Goal: Information Seeking & Learning: Compare options

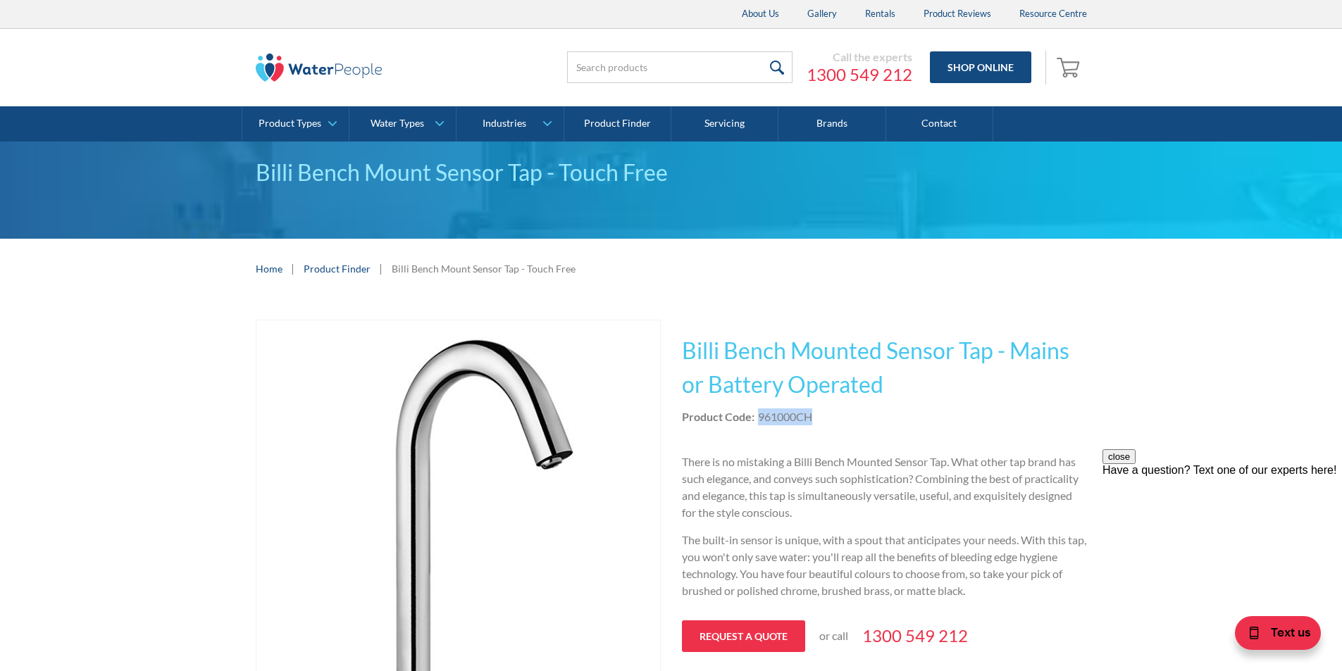
drag, startPoint x: 812, startPoint y: 418, endPoint x: 759, endPoint y: 416, distance: 53.6
click at [759, 416] on div "Product Code: 961000CH" at bounding box center [884, 417] width 405 height 17
copy div "961000CH"
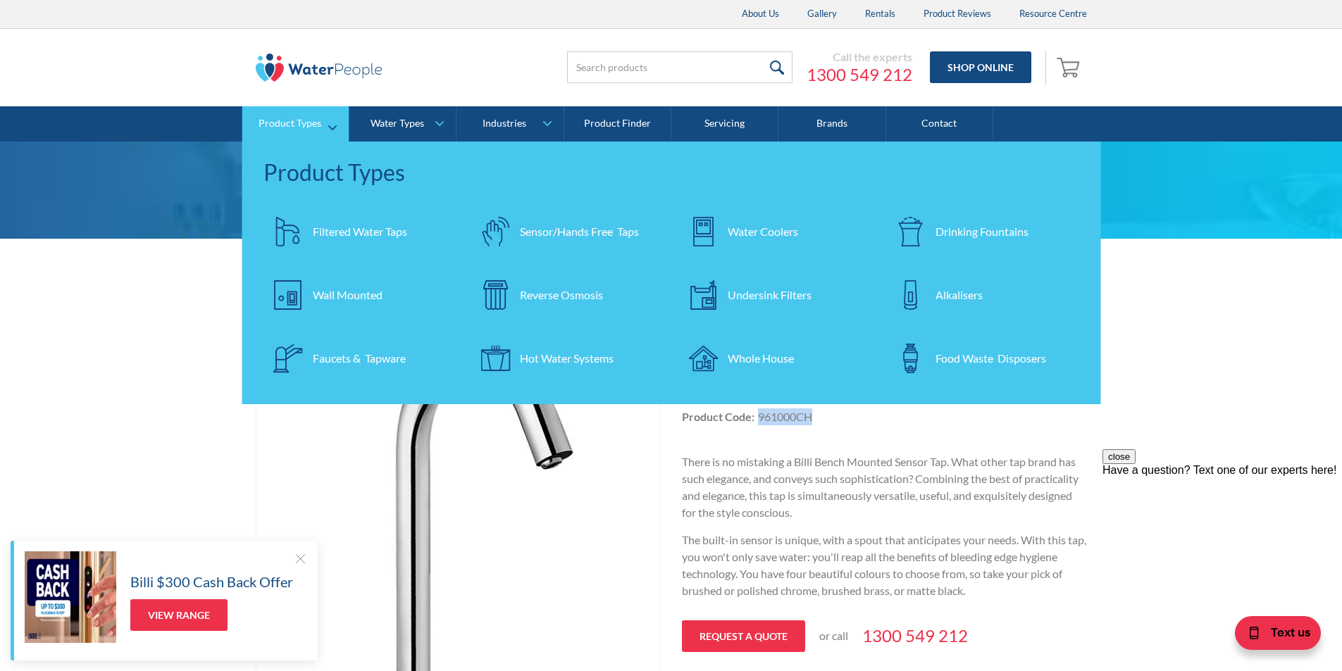
click at [747, 231] on div "Water Coolers" at bounding box center [763, 231] width 70 height 17
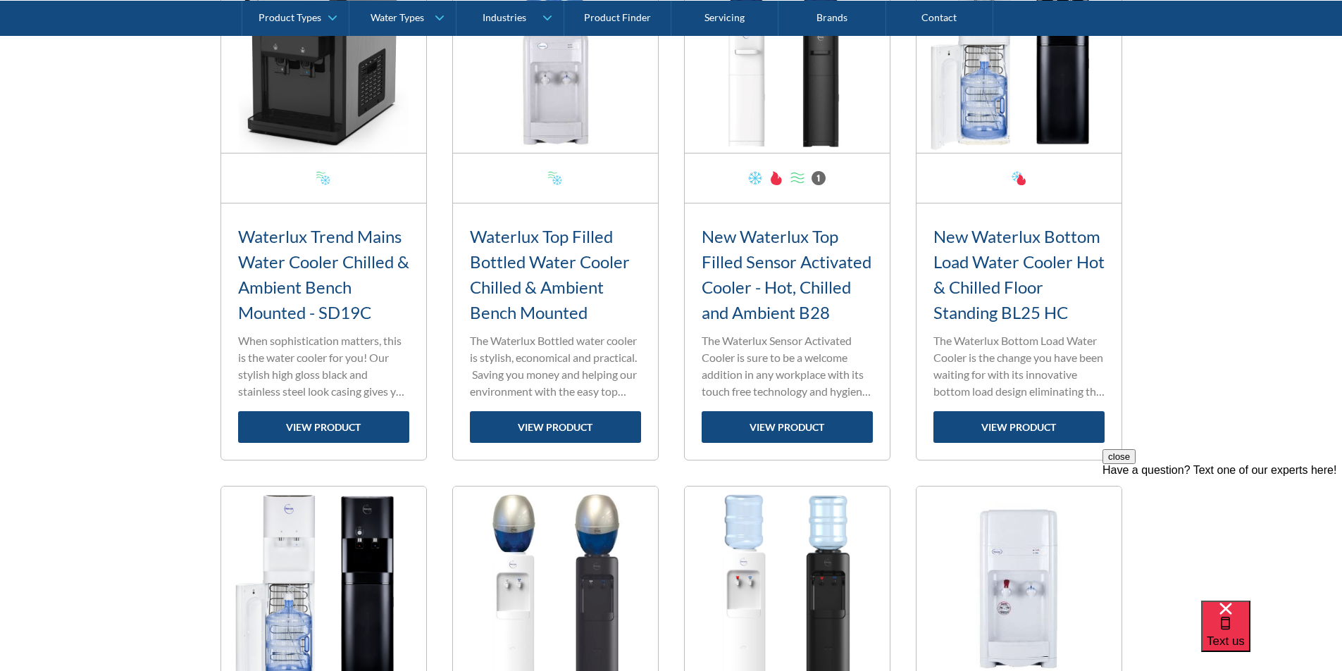
scroll to position [1616, 0]
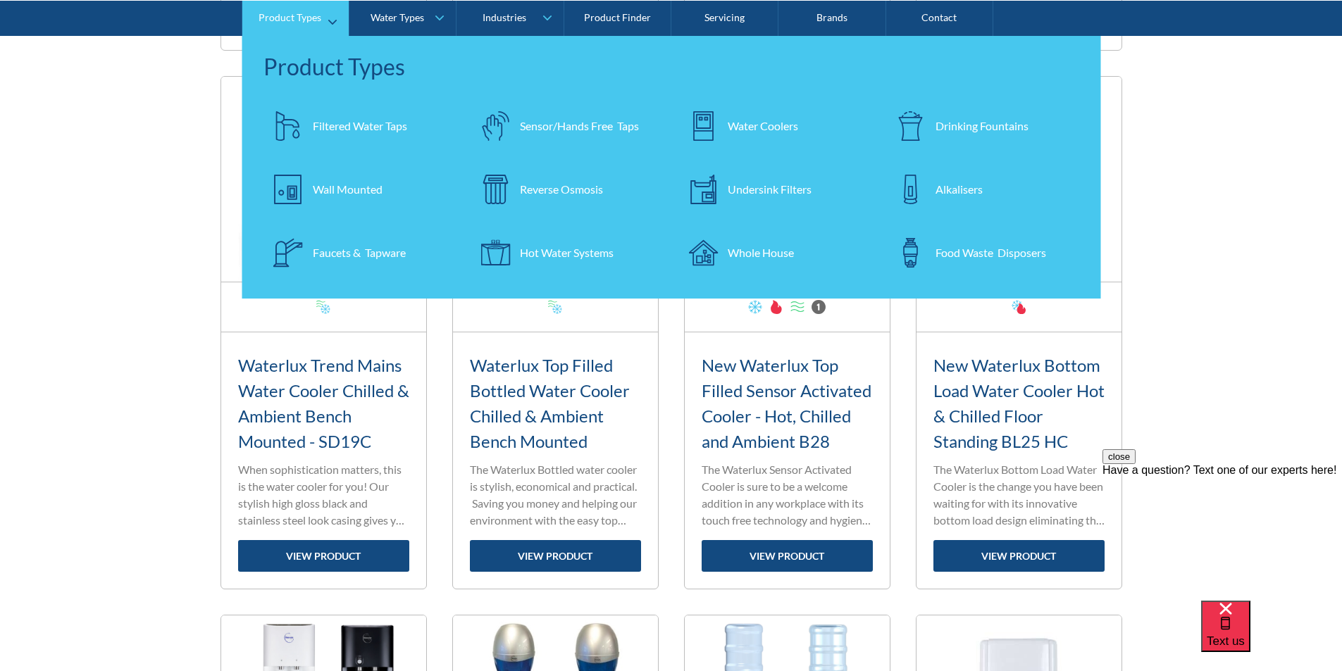
click at [334, 254] on div "Faucets & Tapware" at bounding box center [359, 252] width 93 height 17
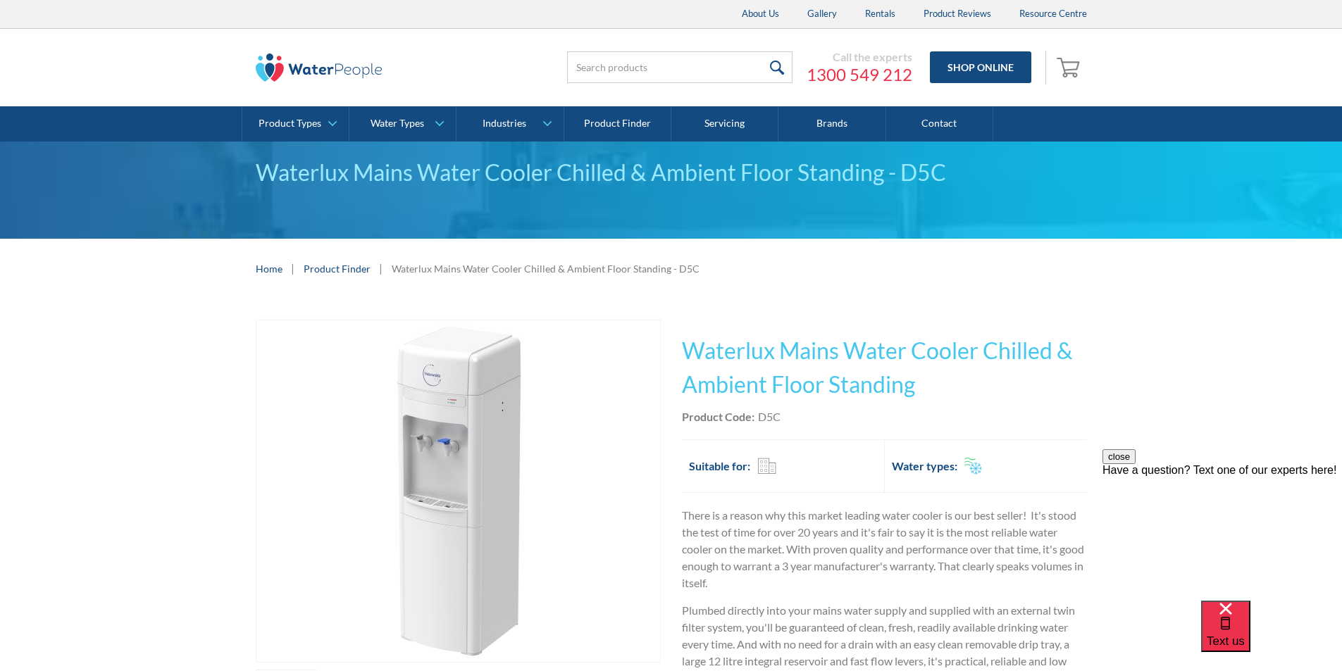
click at [785, 416] on div "Product Code: D5C" at bounding box center [884, 417] width 405 height 17
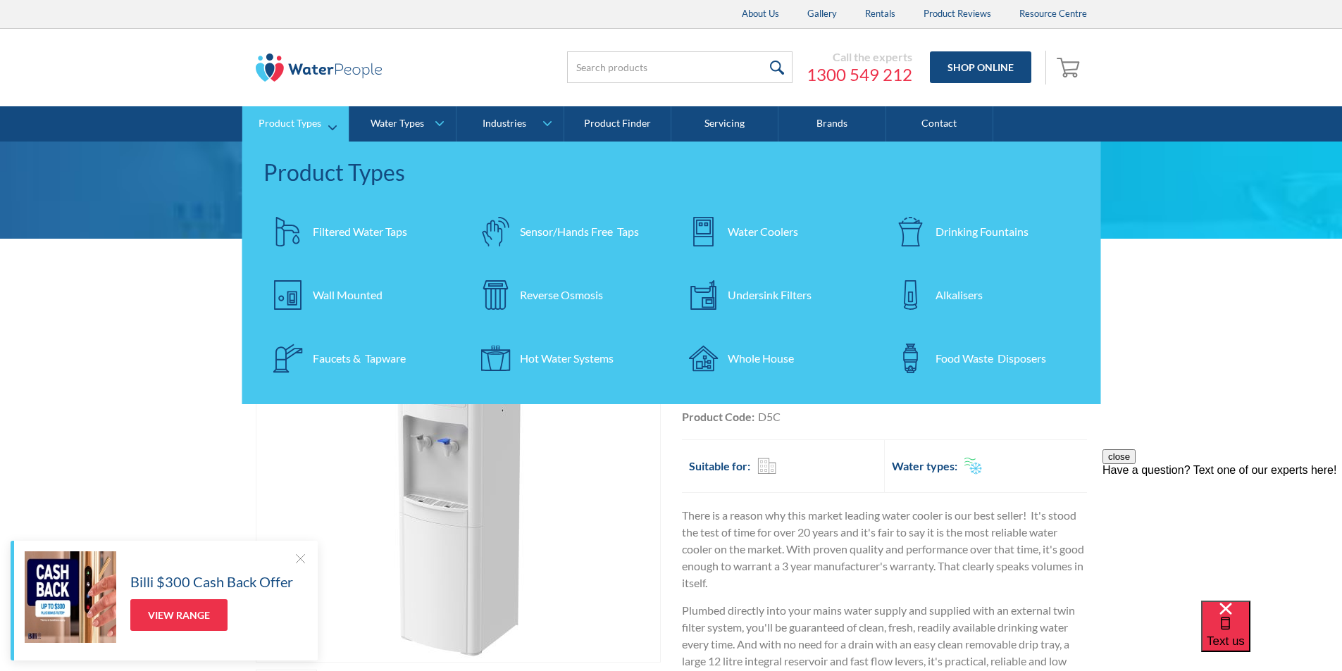
click at [759, 231] on div "Water Coolers" at bounding box center [763, 231] width 70 height 17
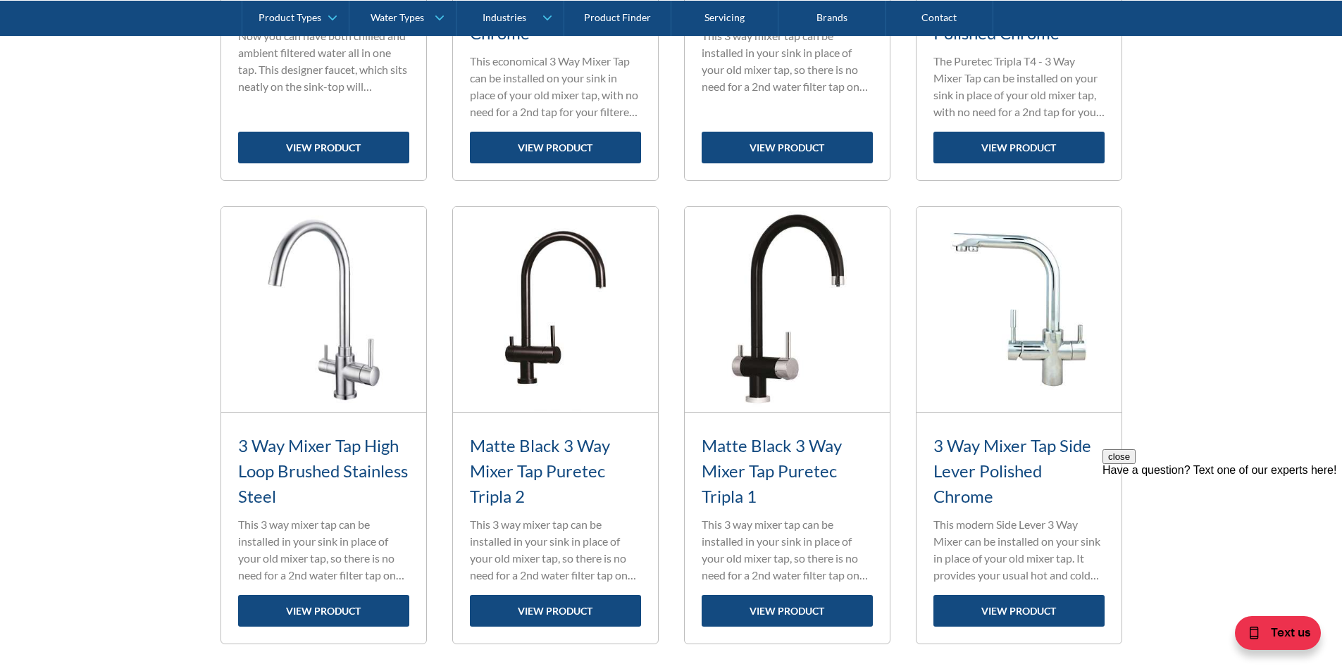
scroll to position [2254, 0]
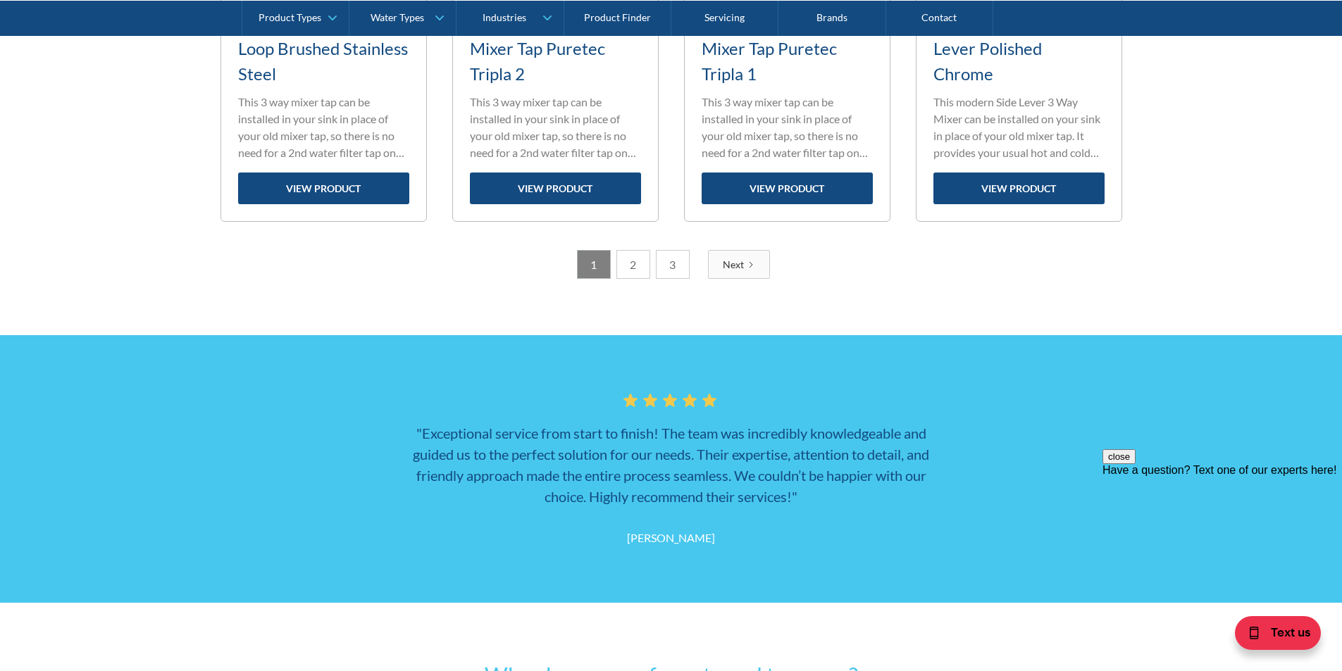
click at [628, 270] on link "2" at bounding box center [633, 264] width 34 height 29
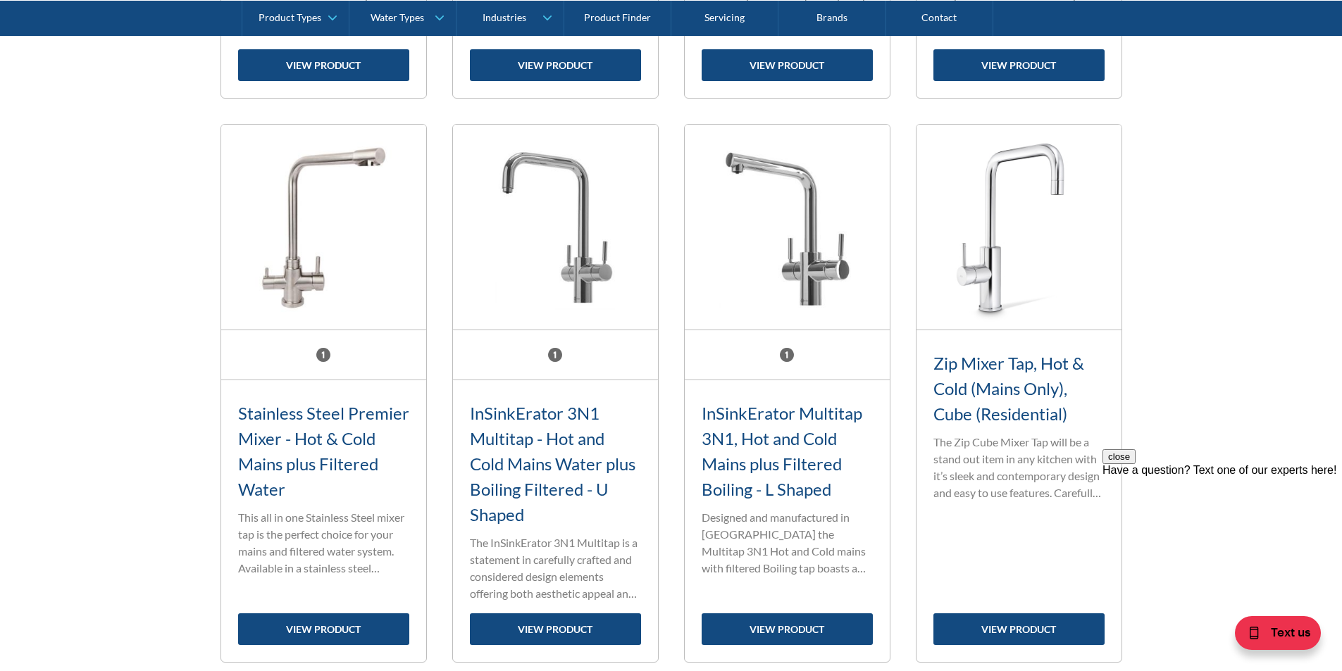
scroll to position [2140, 0]
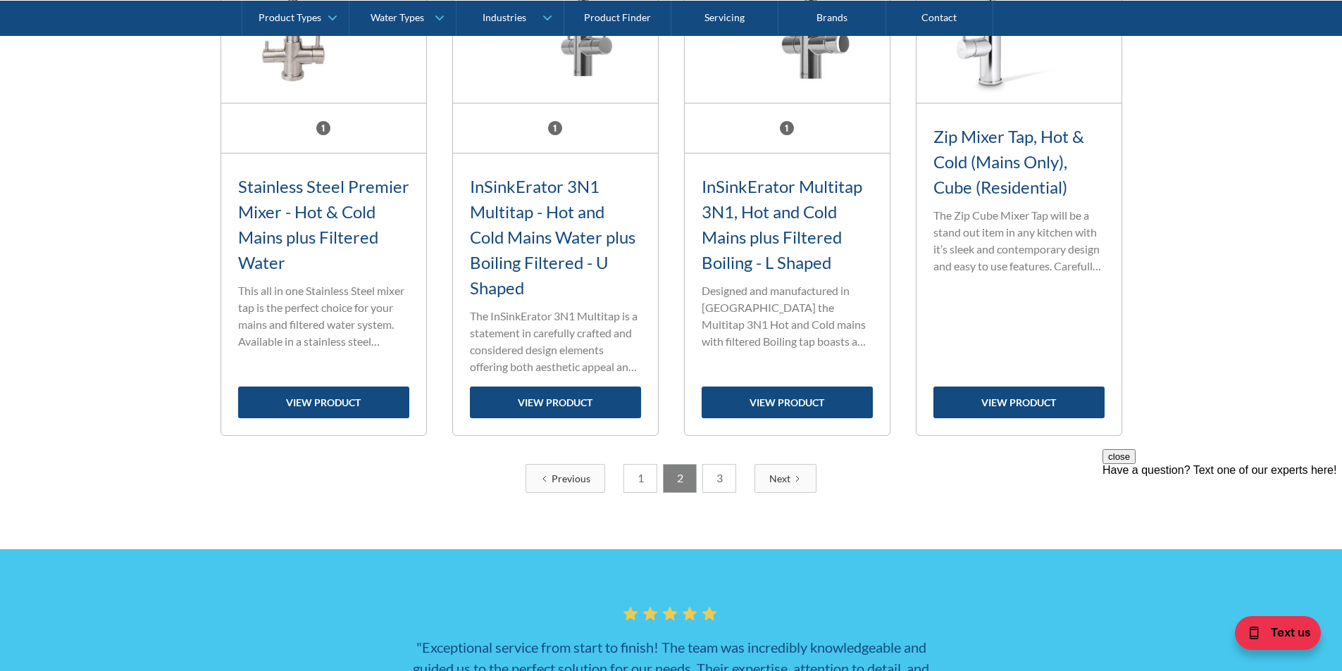
click at [720, 480] on link "3" at bounding box center [719, 478] width 34 height 29
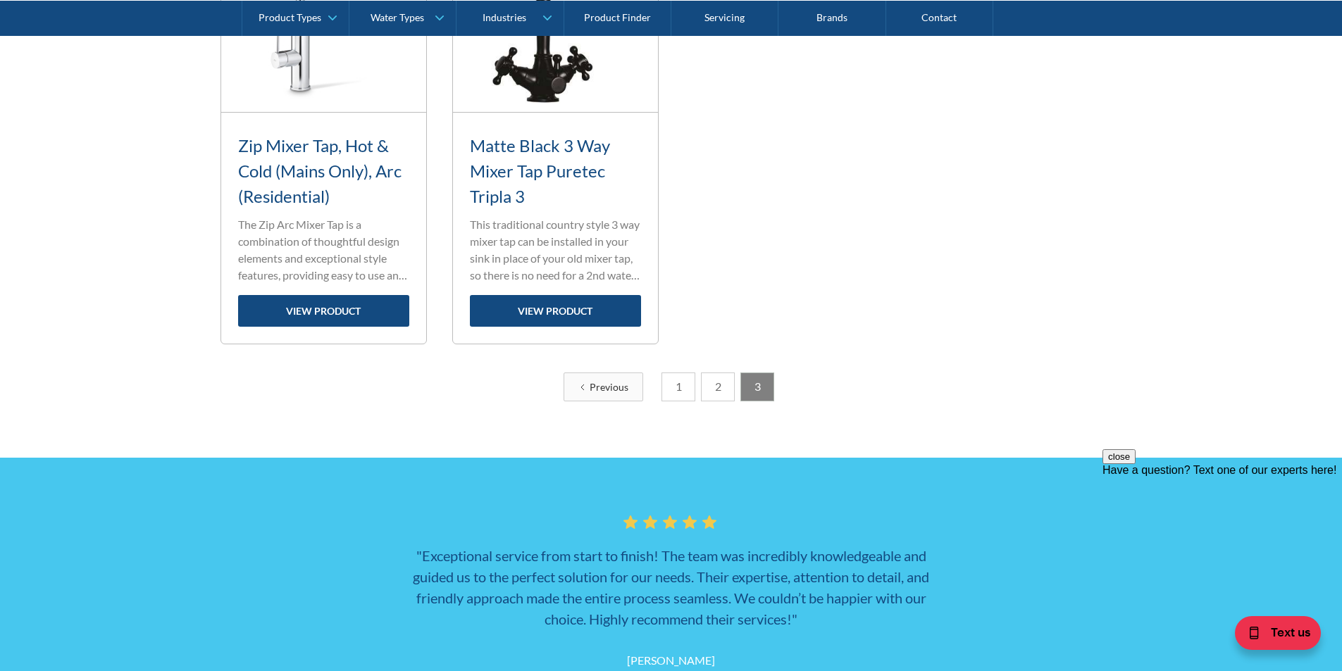
scroll to position [731, 0]
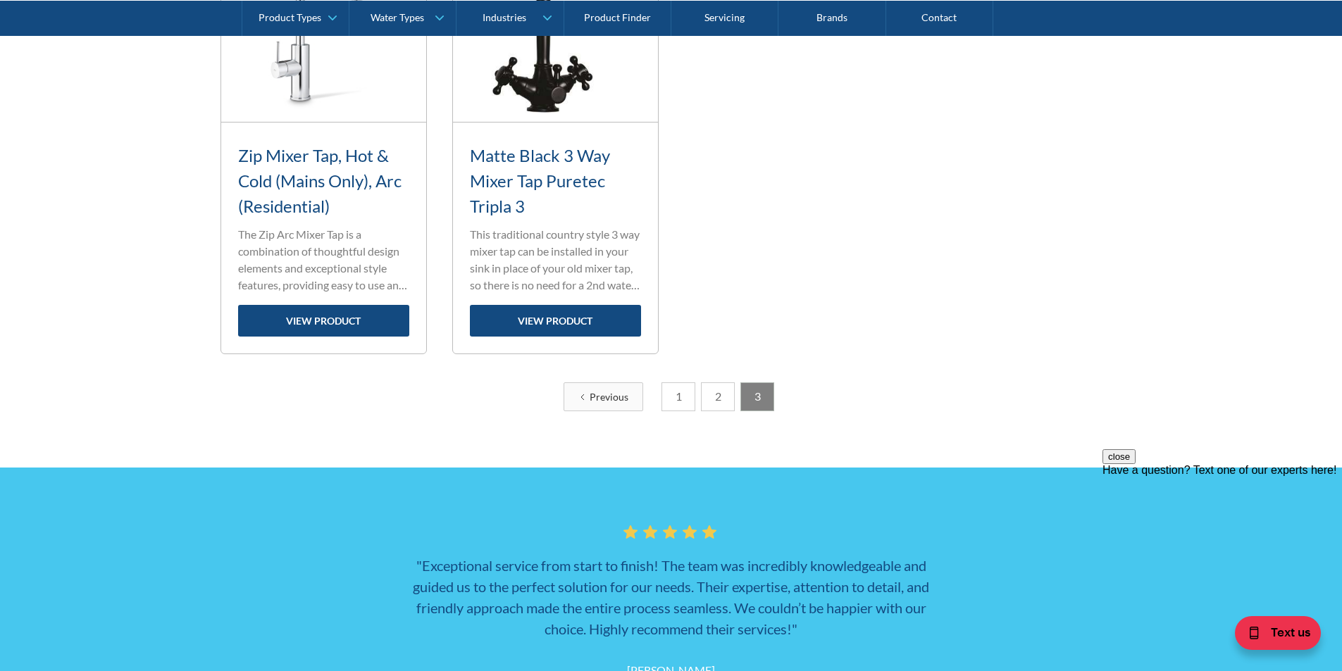
click at [721, 398] on link "2" at bounding box center [718, 396] width 34 height 29
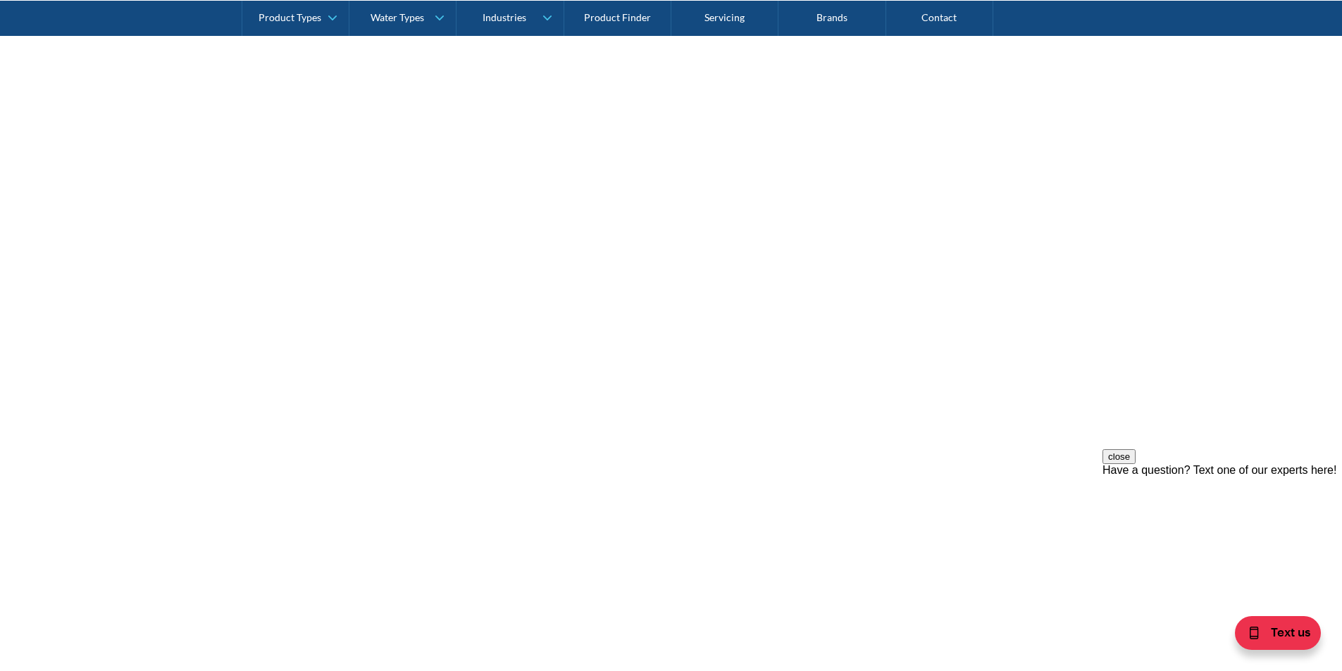
scroll to position [590, 0]
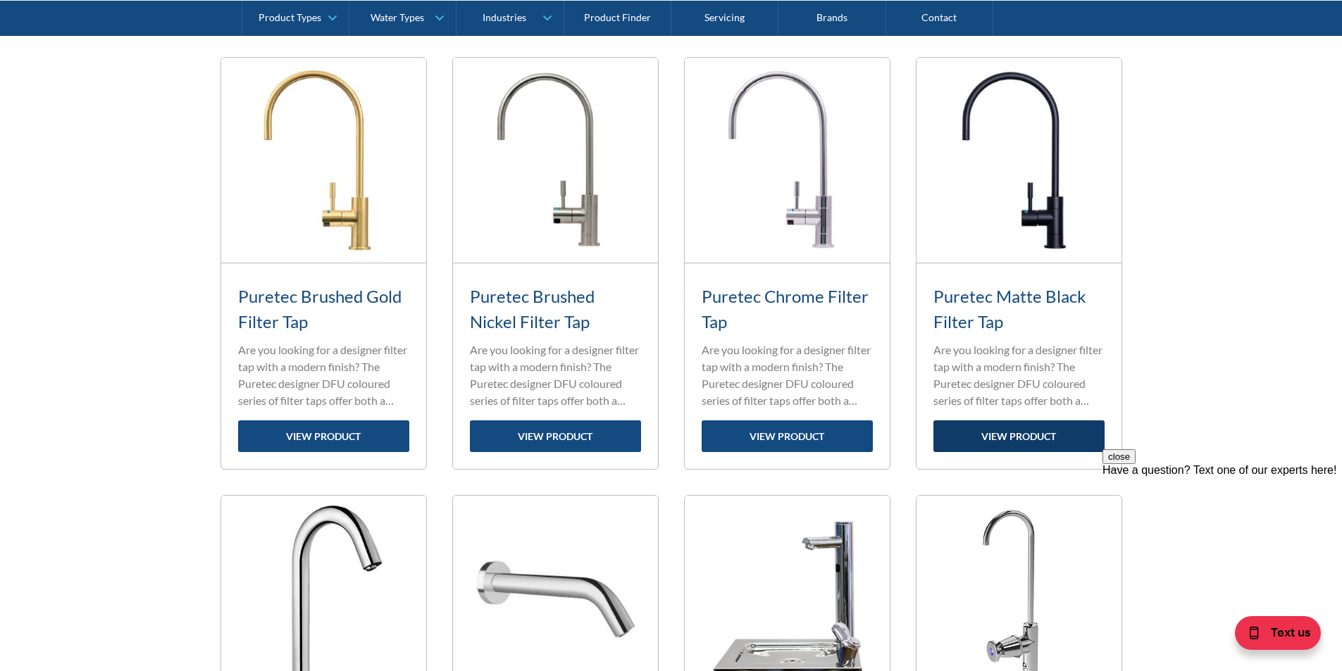
click at [1016, 439] on link "view product" at bounding box center [1018, 436] width 171 height 32
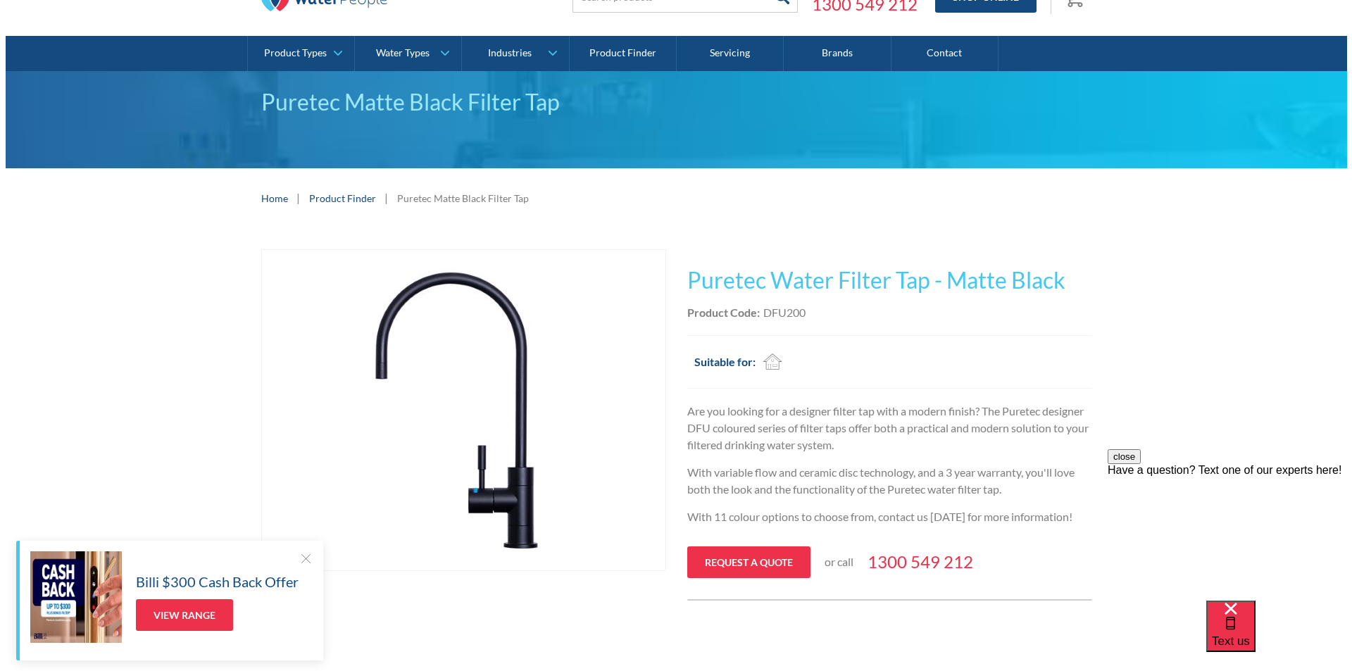
scroll to position [141, 0]
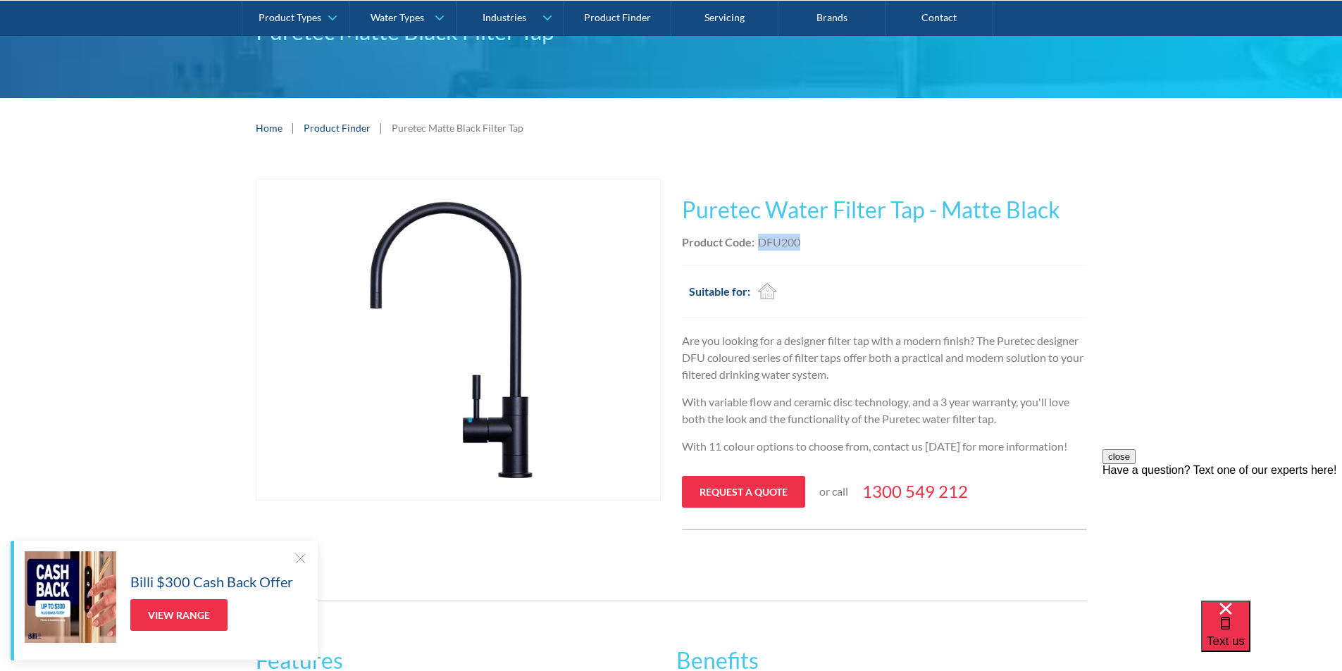
drag, startPoint x: 803, startPoint y: 242, endPoint x: 775, endPoint y: 243, distance: 28.2
click at [754, 242] on div "Product Code: DFU200" at bounding box center [884, 242] width 405 height 17
copy div "DFU200"
click at [516, 306] on img "open lightbox" at bounding box center [458, 340] width 342 height 320
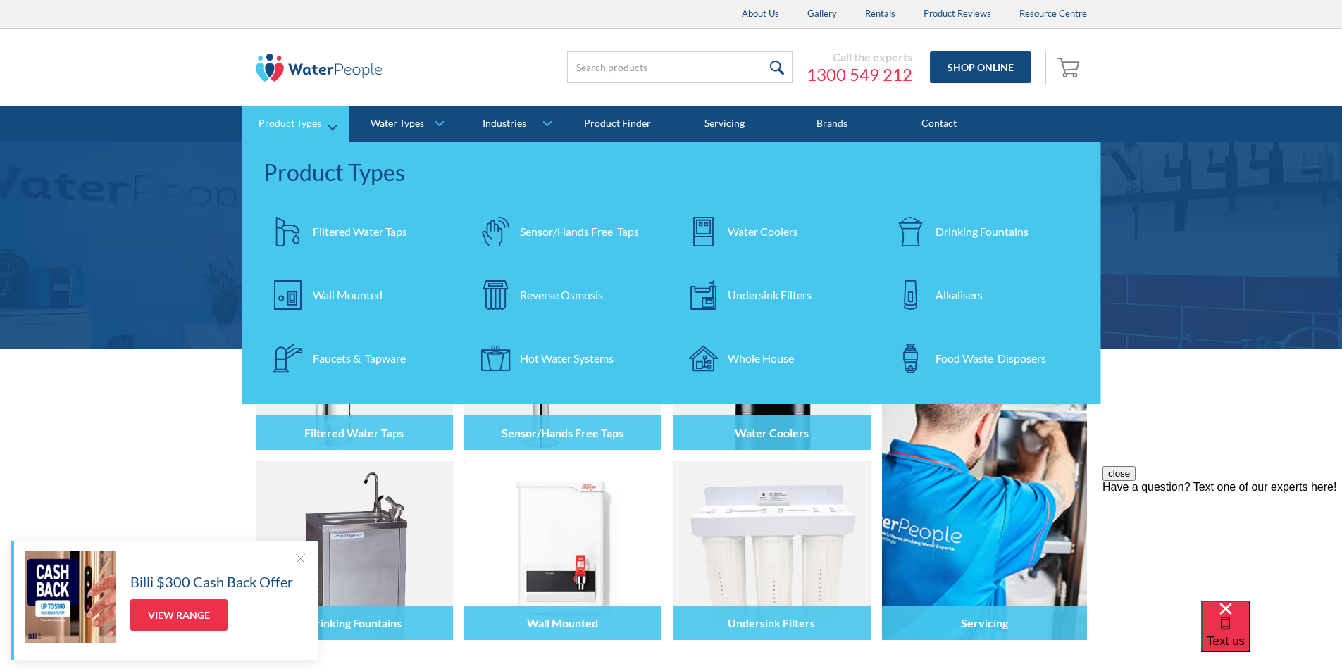
click at [349, 353] on div "Faucets & Tapware" at bounding box center [359, 358] width 93 height 17
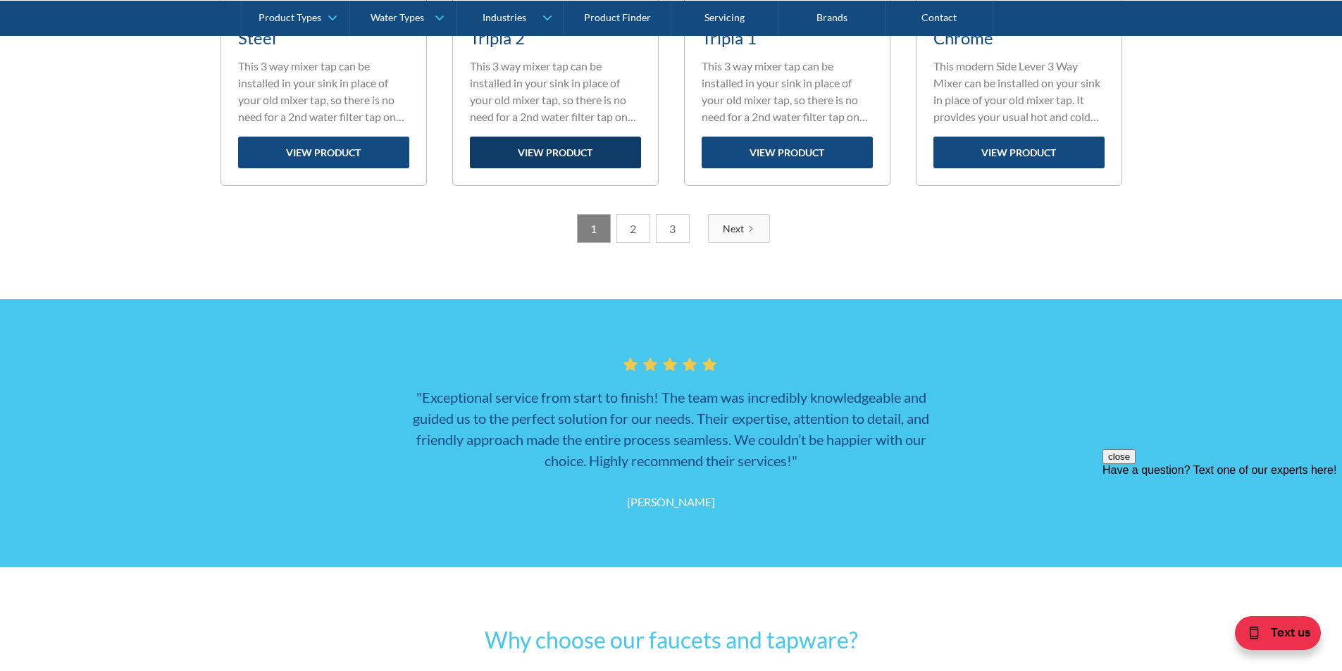
scroll to position [2113, 0]
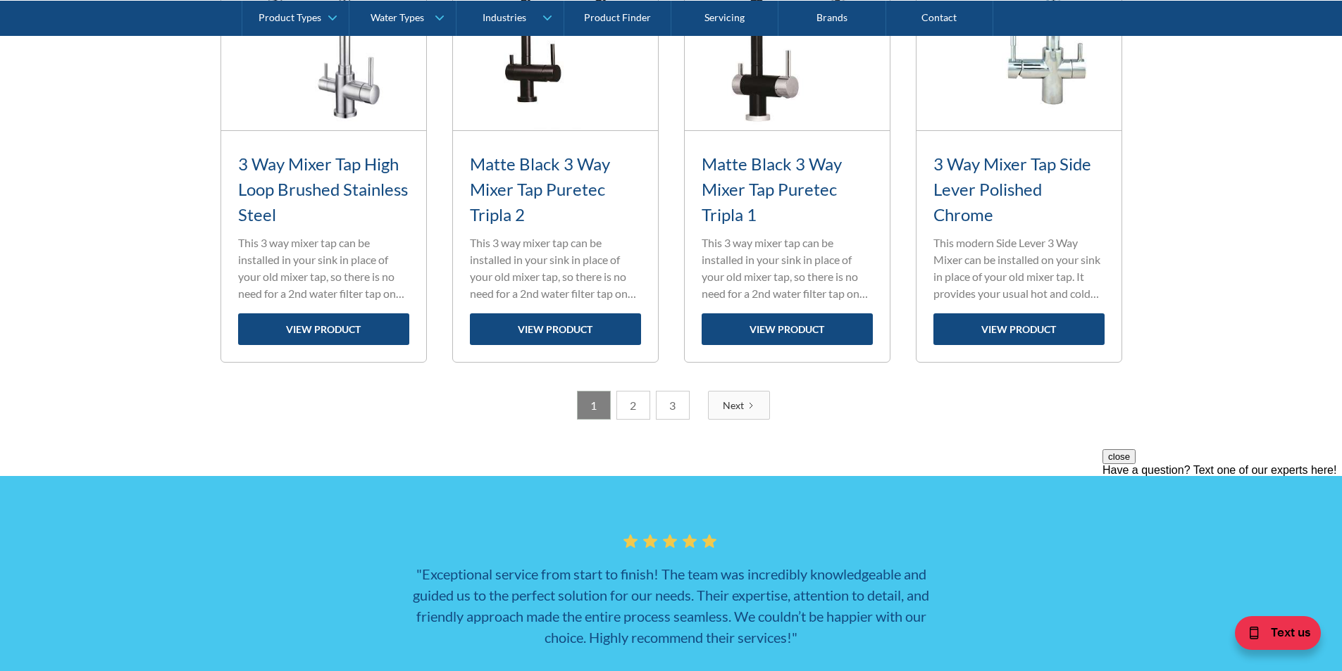
click at [632, 409] on link "2" at bounding box center [633, 405] width 34 height 29
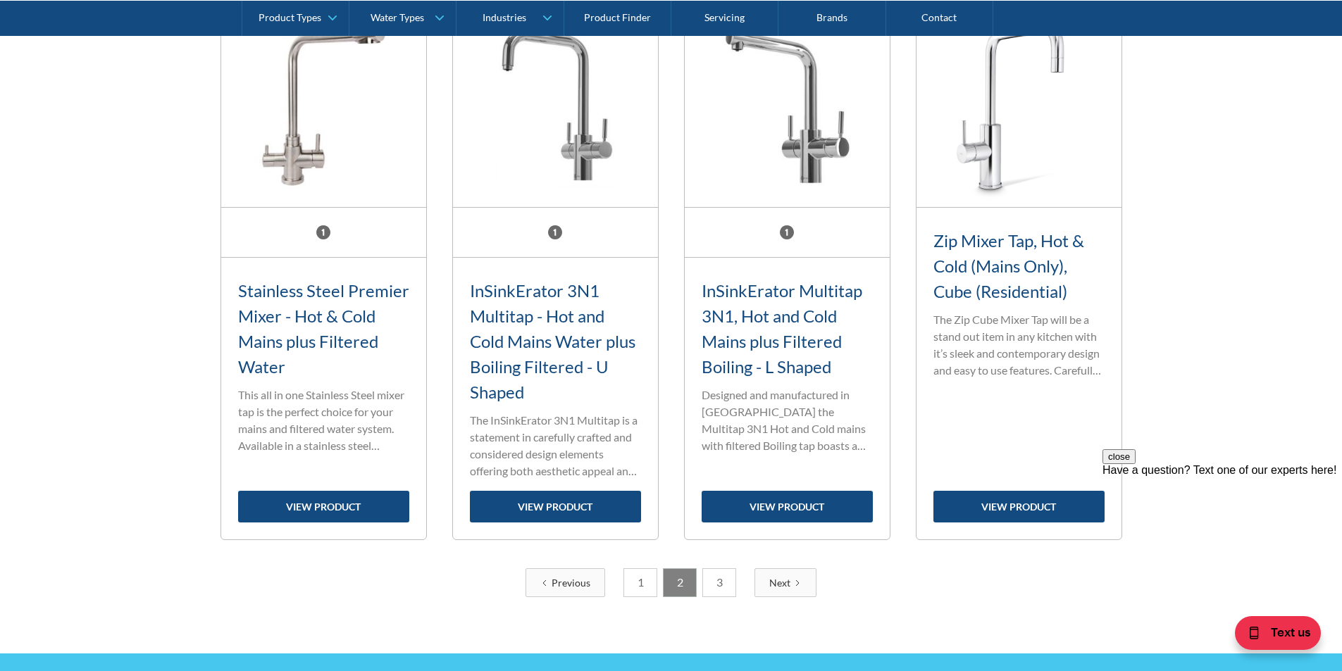
scroll to position [2210, 0]
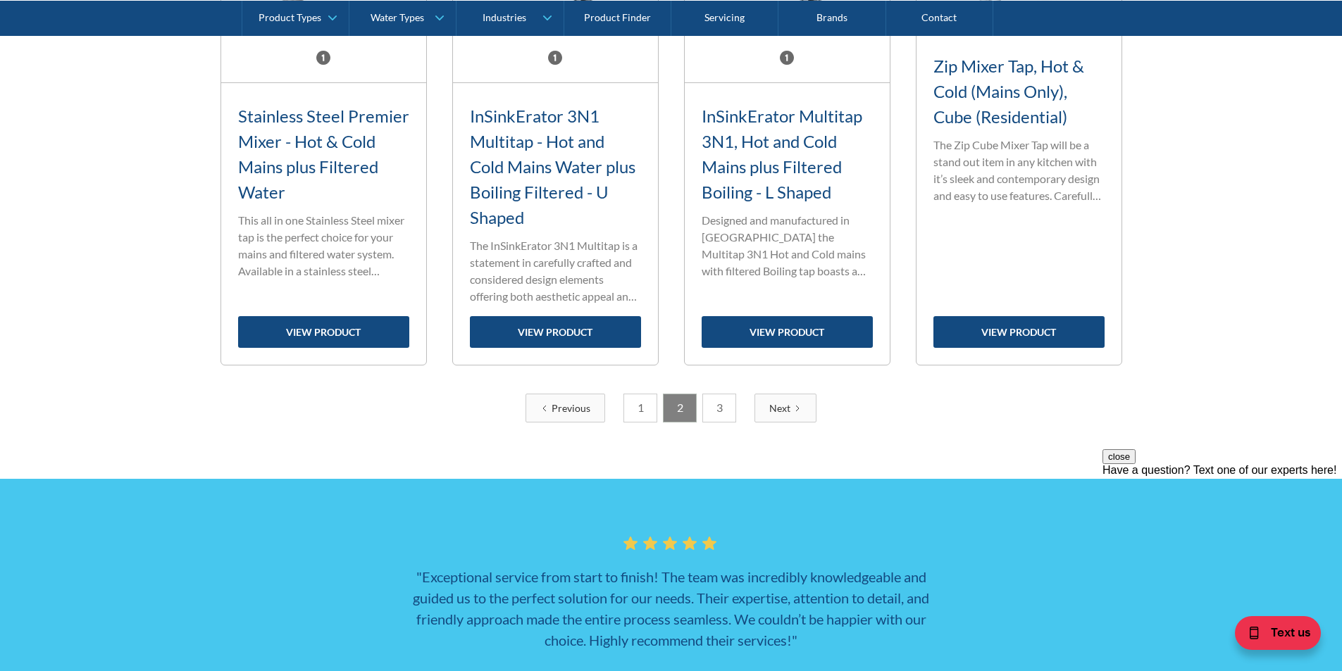
click at [722, 408] on link "3" at bounding box center [719, 408] width 34 height 29
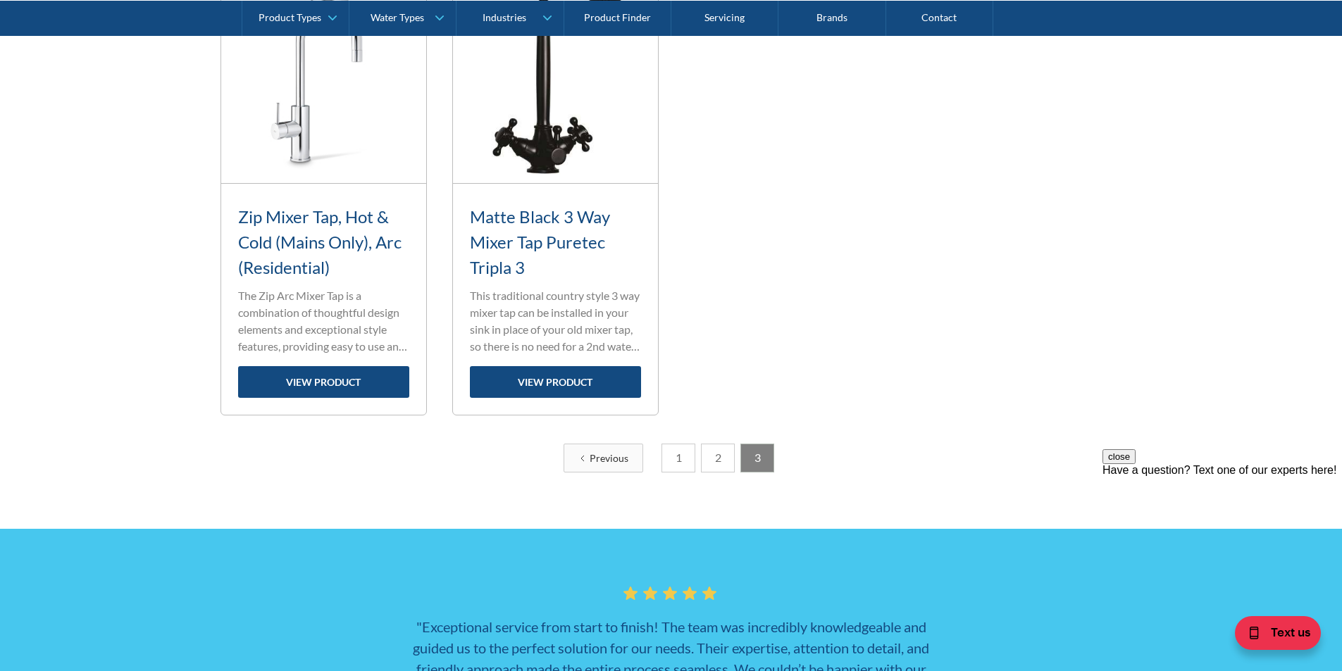
scroll to position [661, 0]
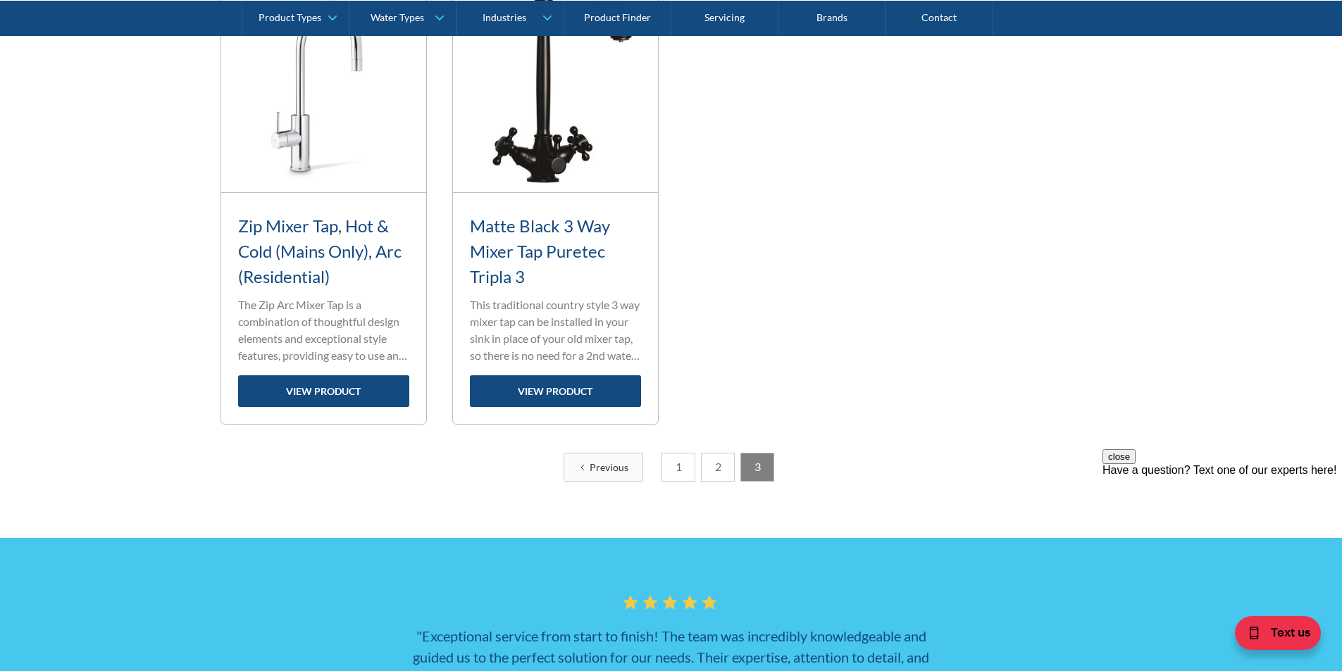
click at [714, 463] on link "2" at bounding box center [718, 467] width 34 height 29
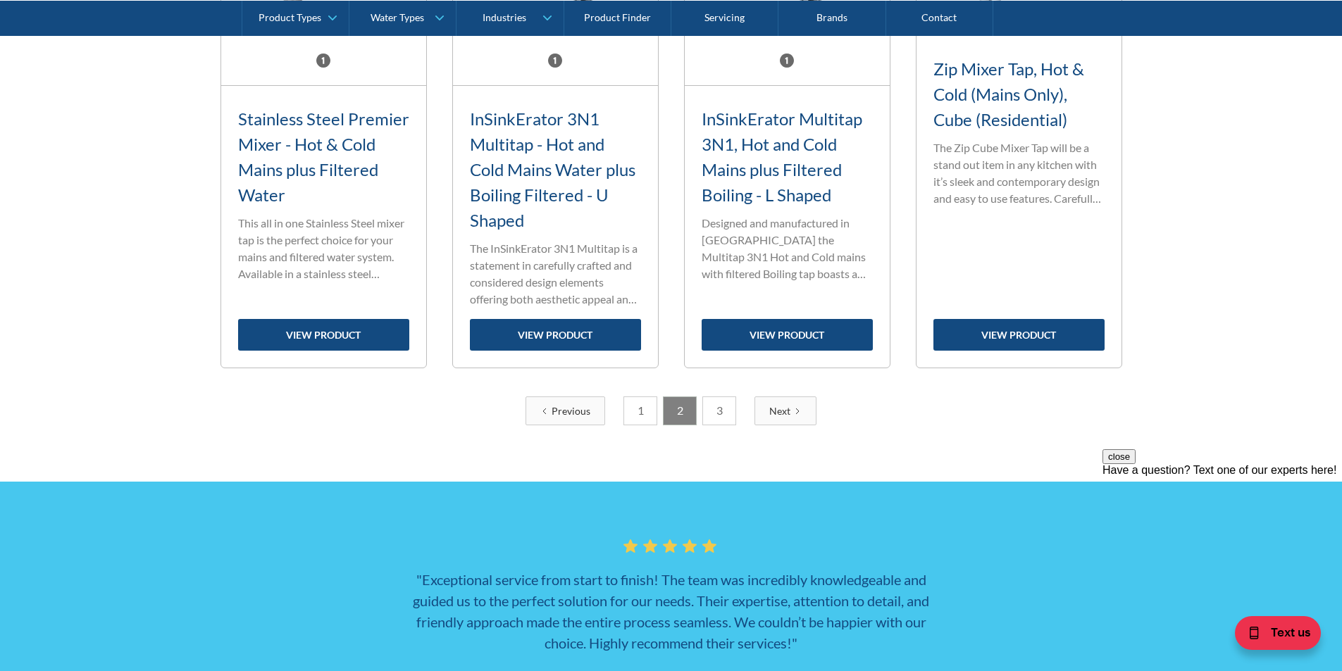
scroll to position [2351, 0]
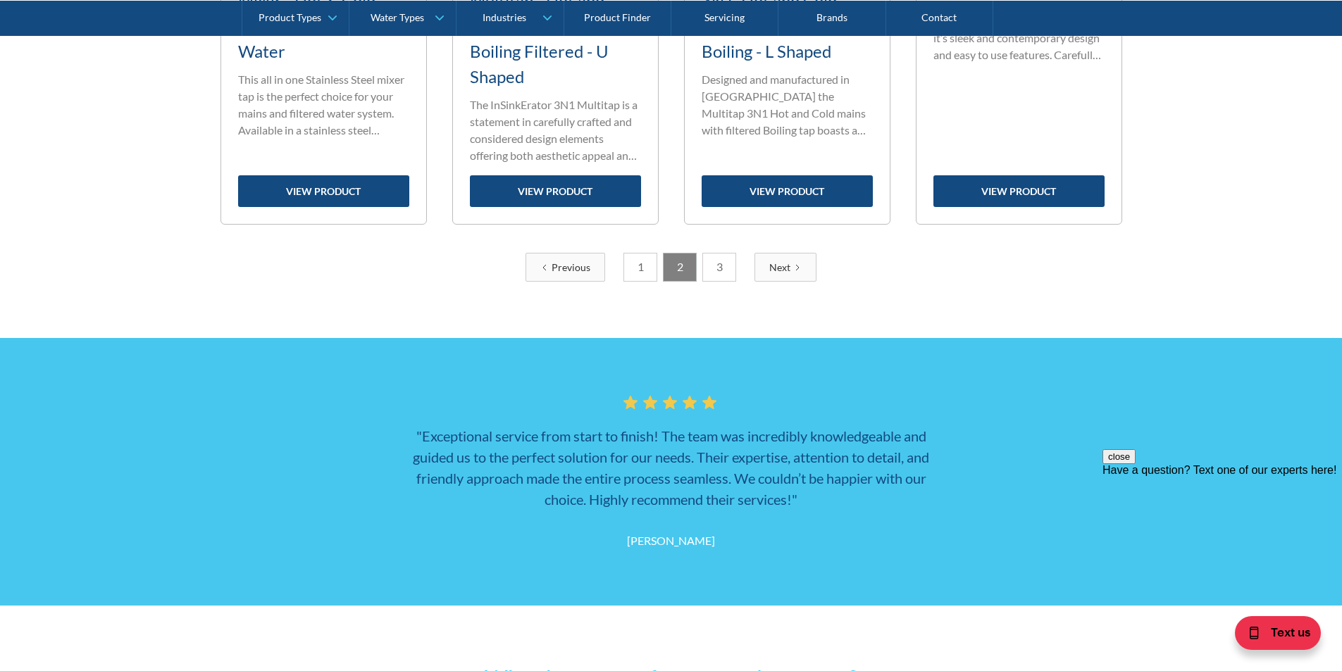
click at [635, 270] on link "1" at bounding box center [640, 267] width 34 height 29
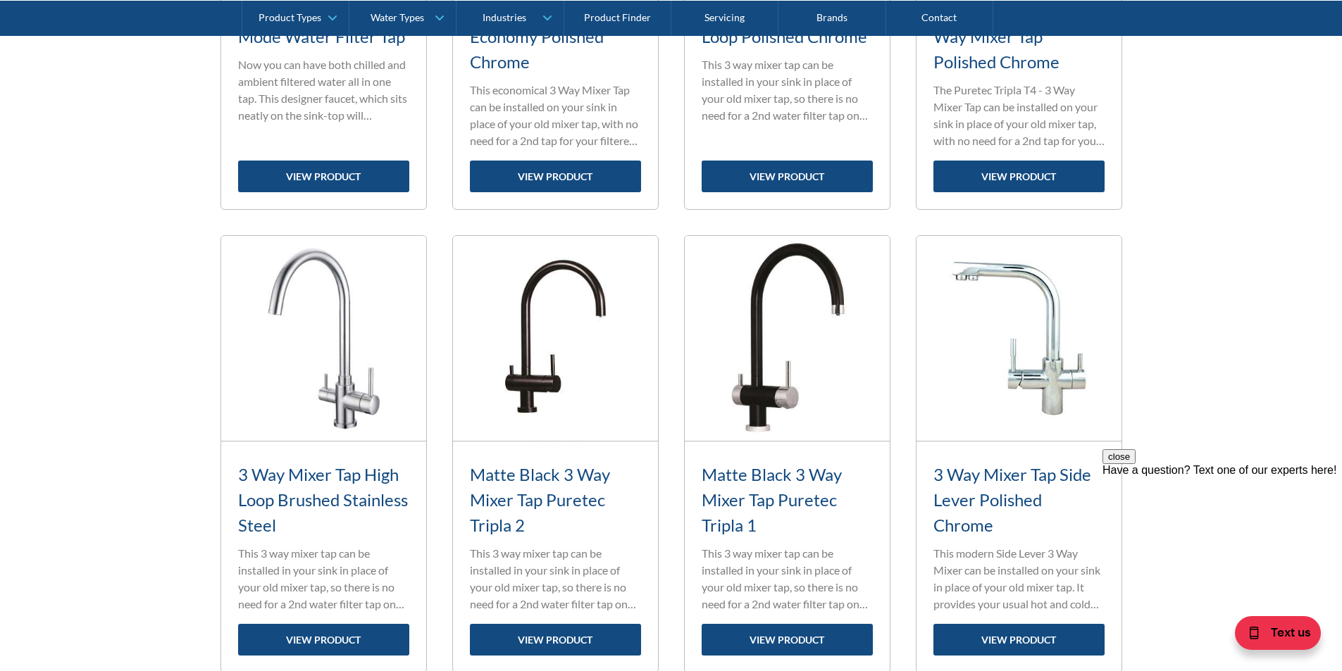
scroll to position [1999, 0]
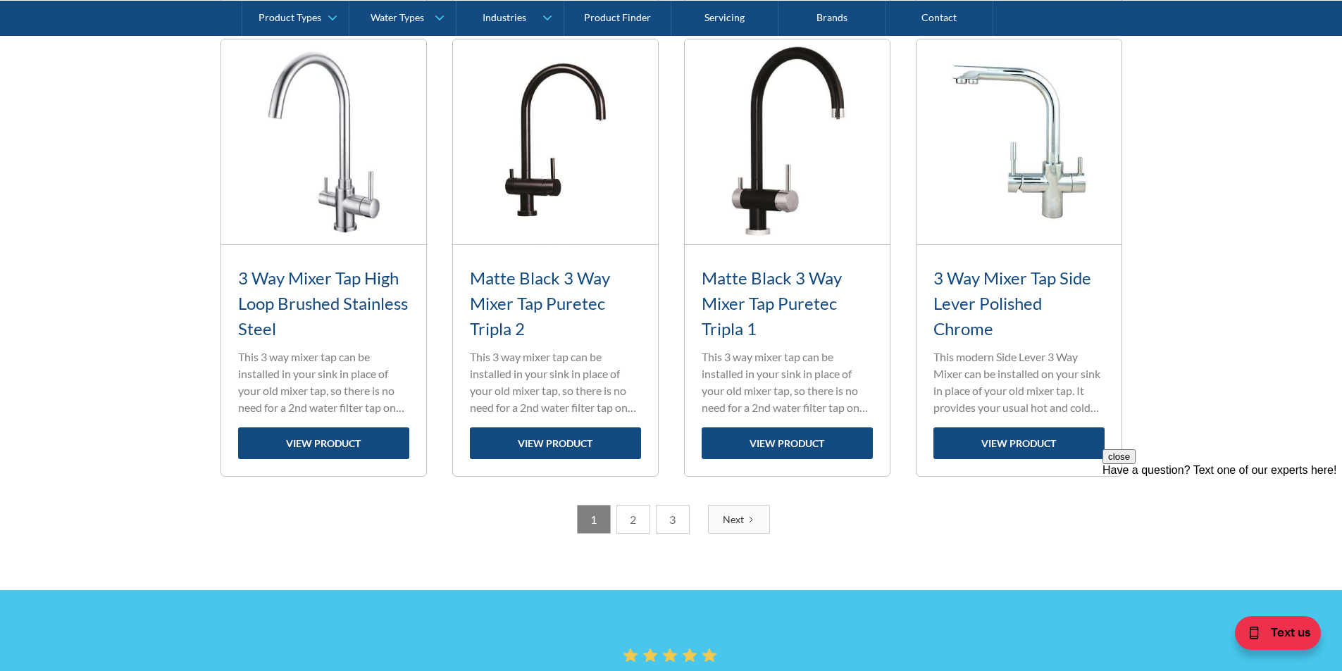
click at [635, 523] on link "2" at bounding box center [633, 519] width 34 height 29
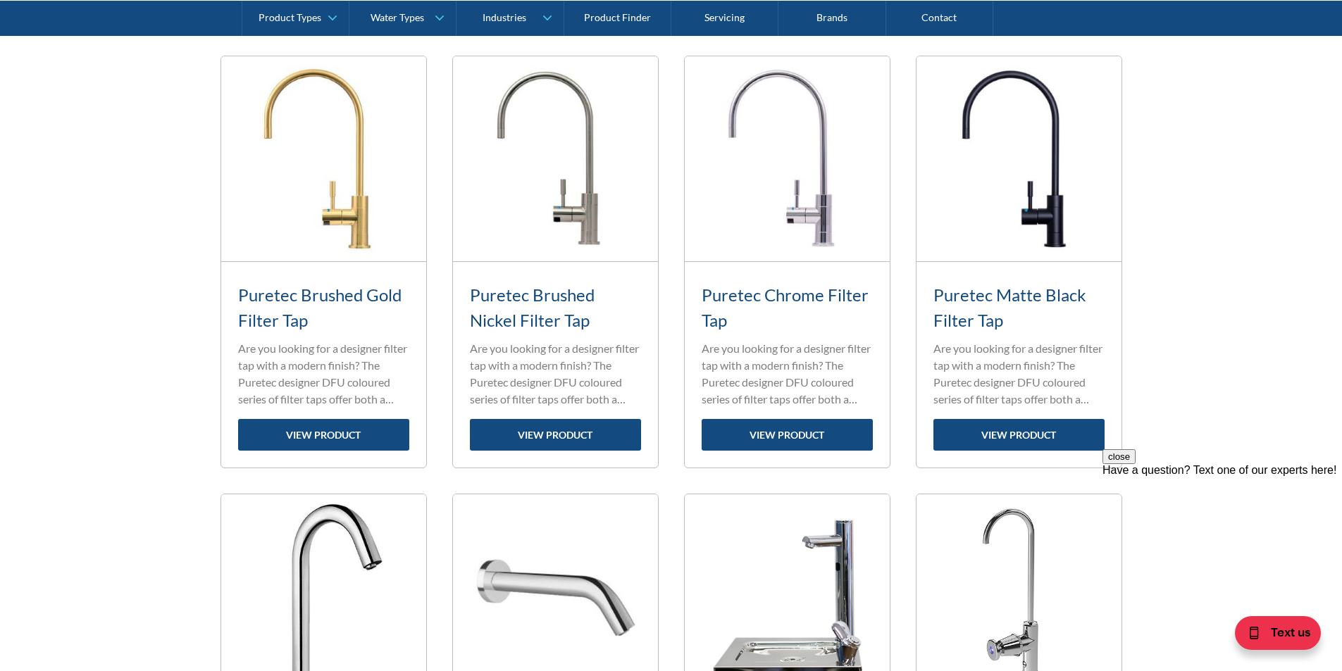
scroll to position [590, 0]
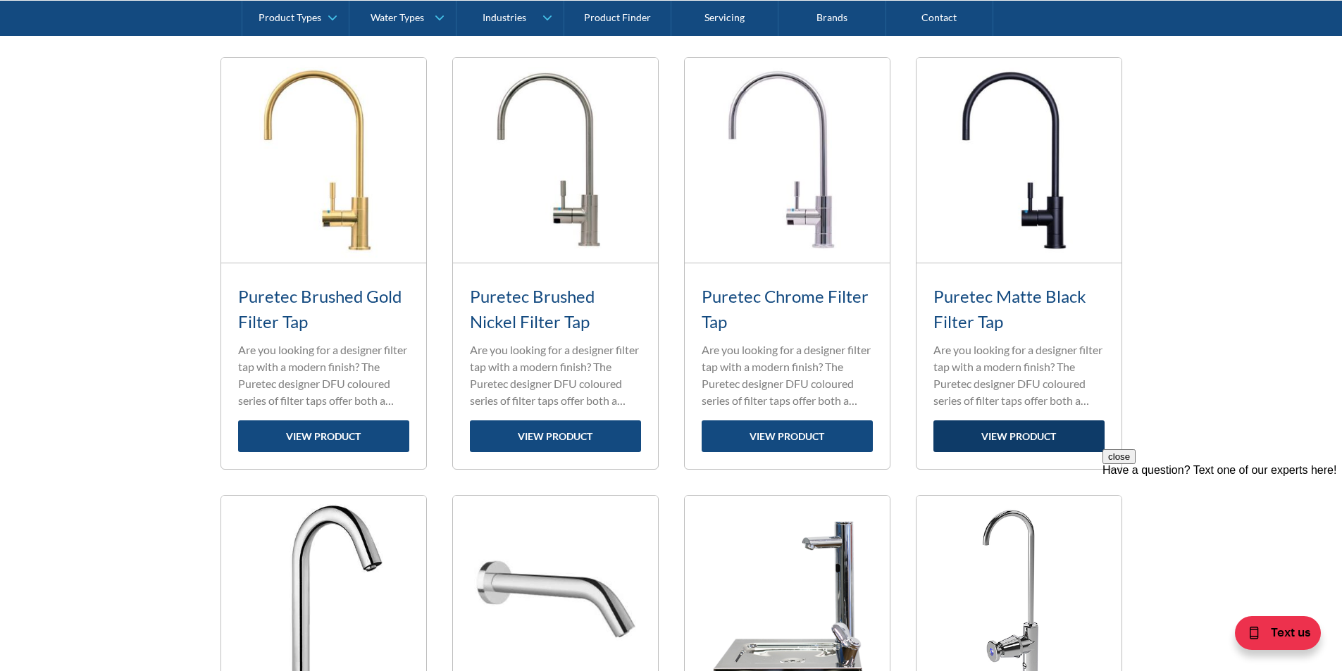
click at [1001, 426] on link "view product" at bounding box center [1018, 436] width 171 height 32
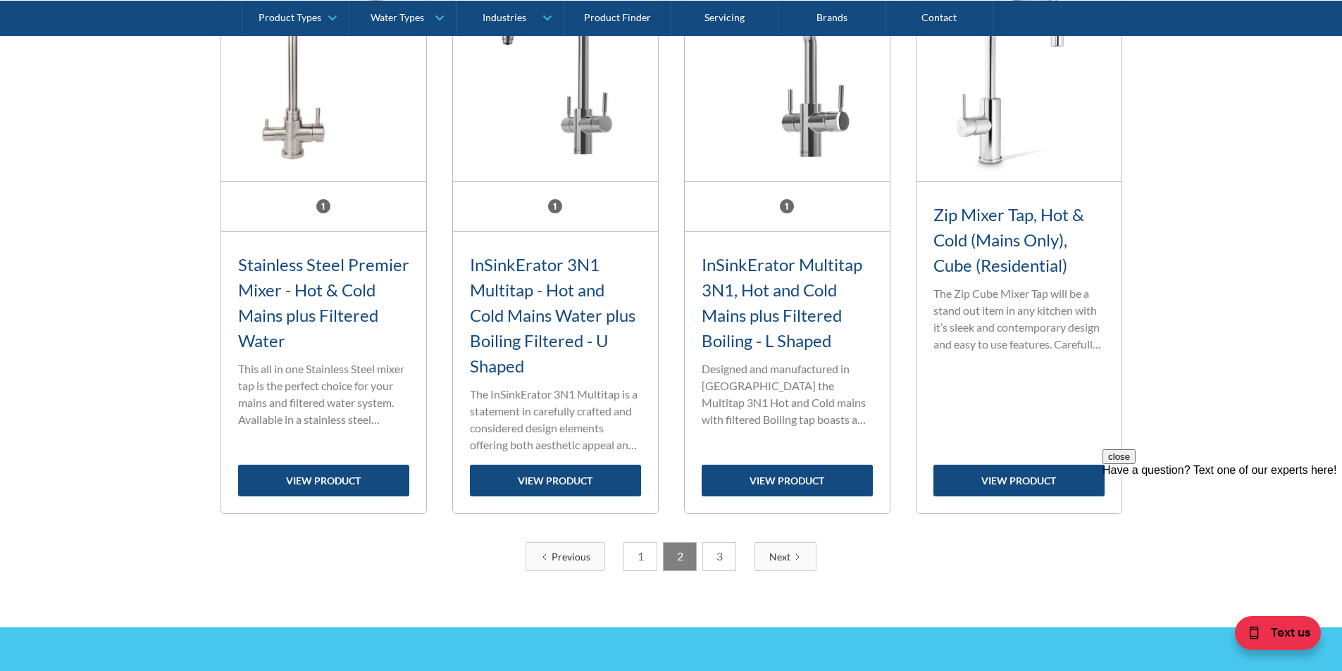
scroll to position [2069, 0]
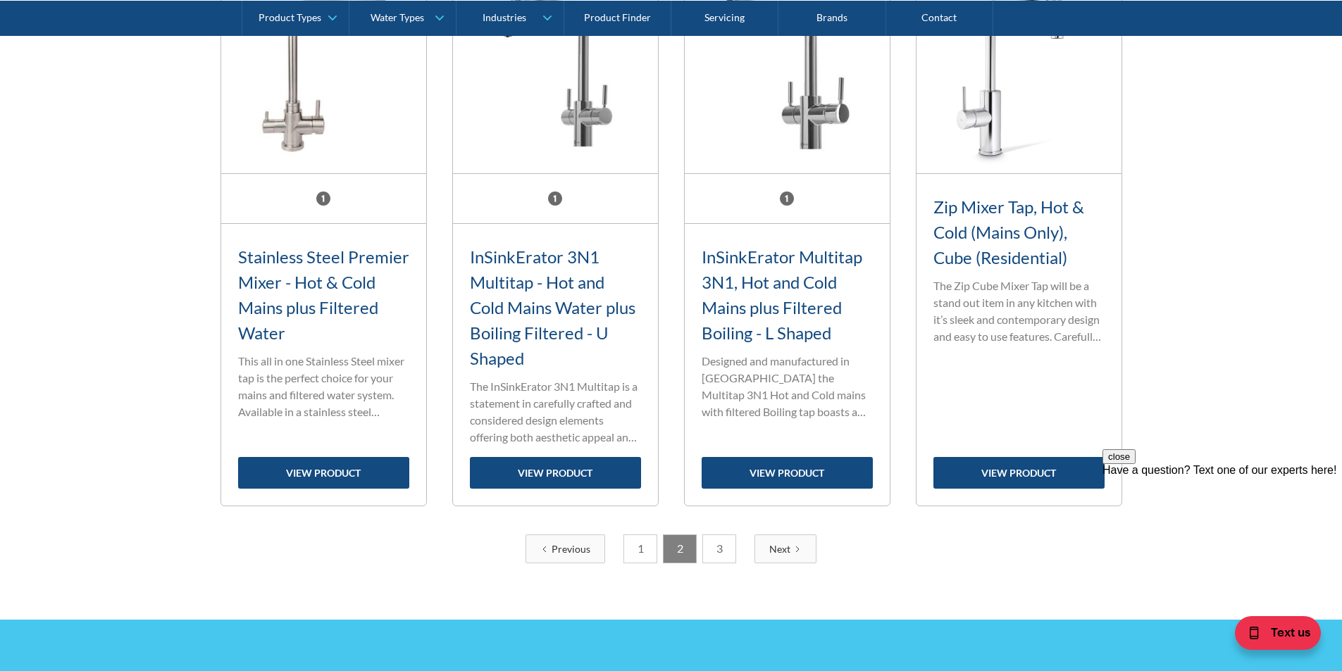
click at [639, 552] on link "1" at bounding box center [640, 549] width 34 height 29
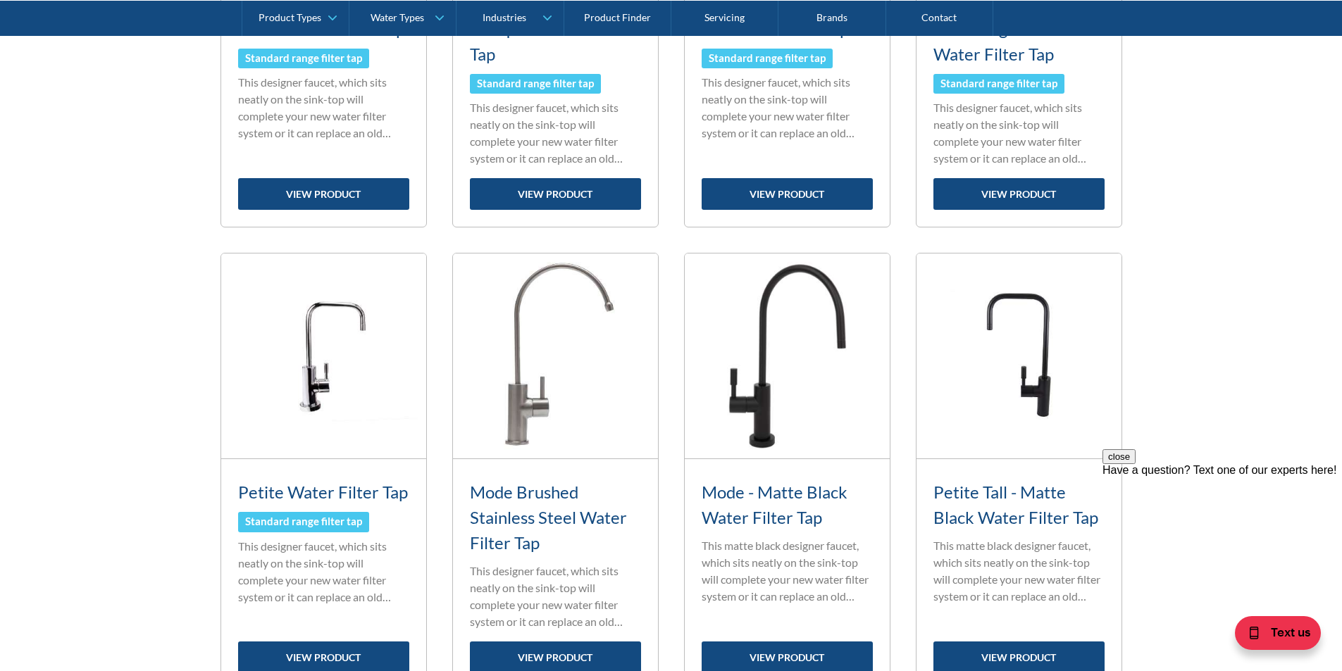
scroll to position [942, 0]
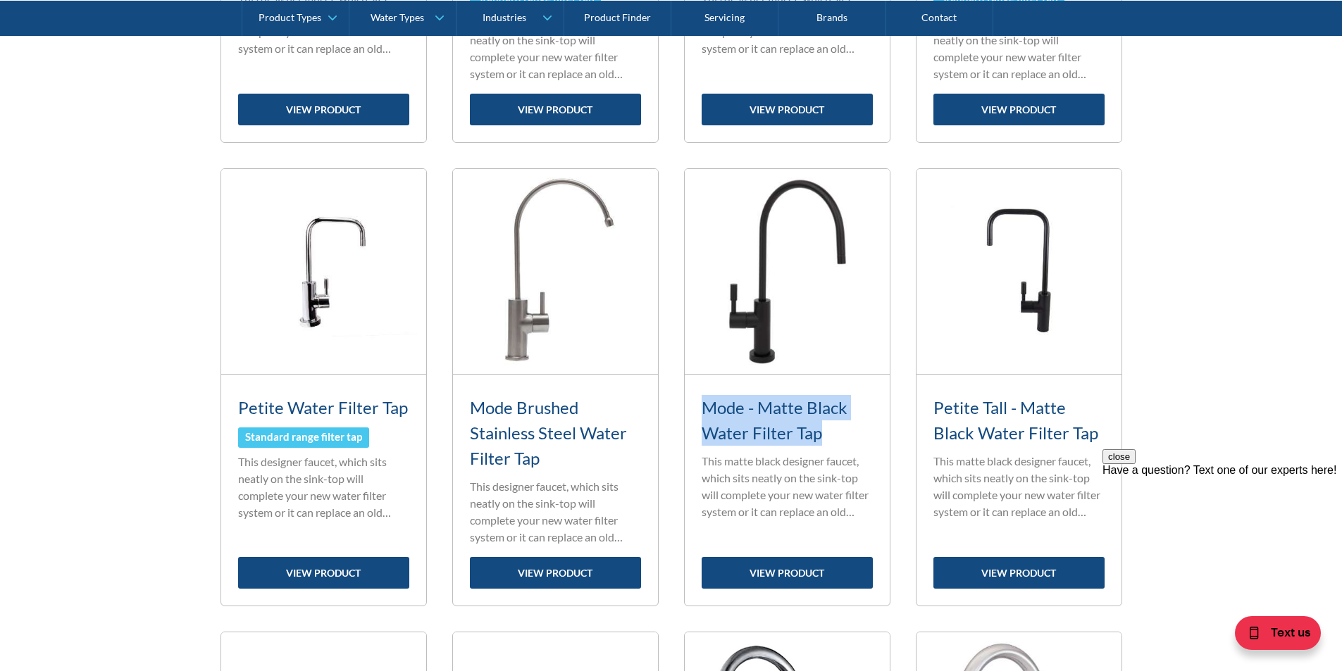
drag, startPoint x: 830, startPoint y: 432, endPoint x: 704, endPoint y: 407, distance: 128.6
click at [704, 407] on h3 "Mode - Matte Black Water Filter Tap" at bounding box center [787, 420] width 171 height 51
copy h3 "Mode - Matte Black Water Filter Tap"
click at [801, 566] on link "view product" at bounding box center [787, 573] width 171 height 32
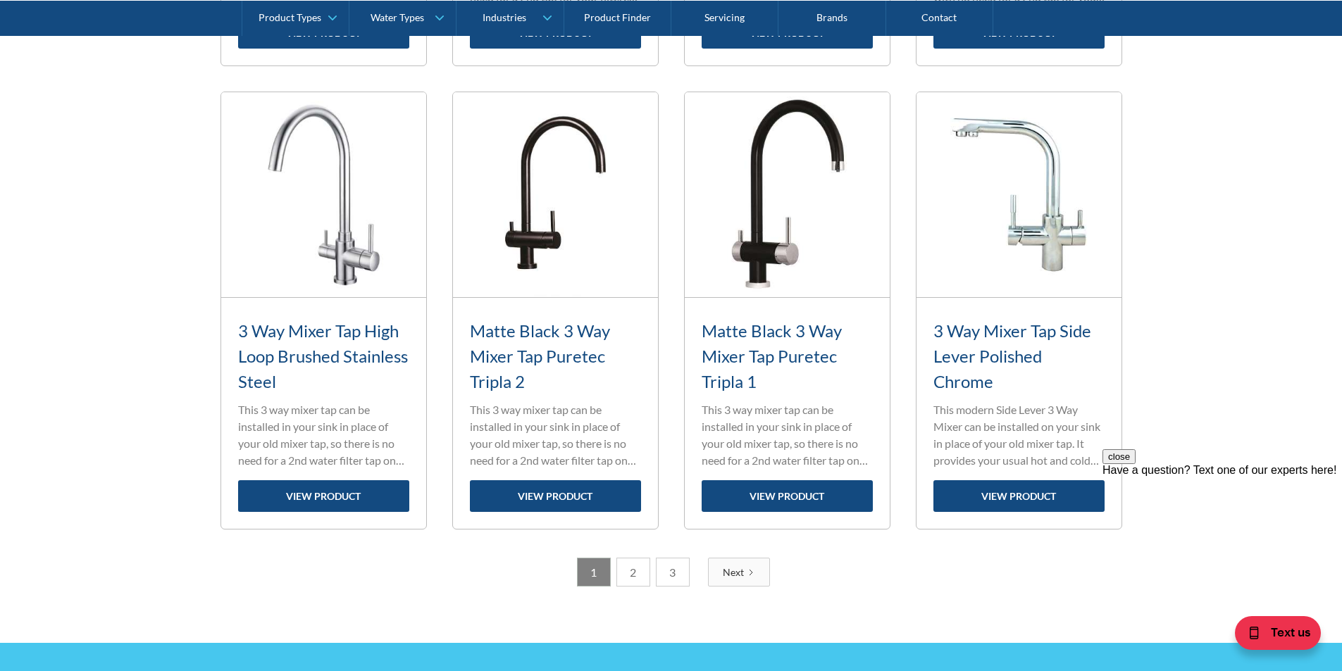
scroll to position [2210, 0]
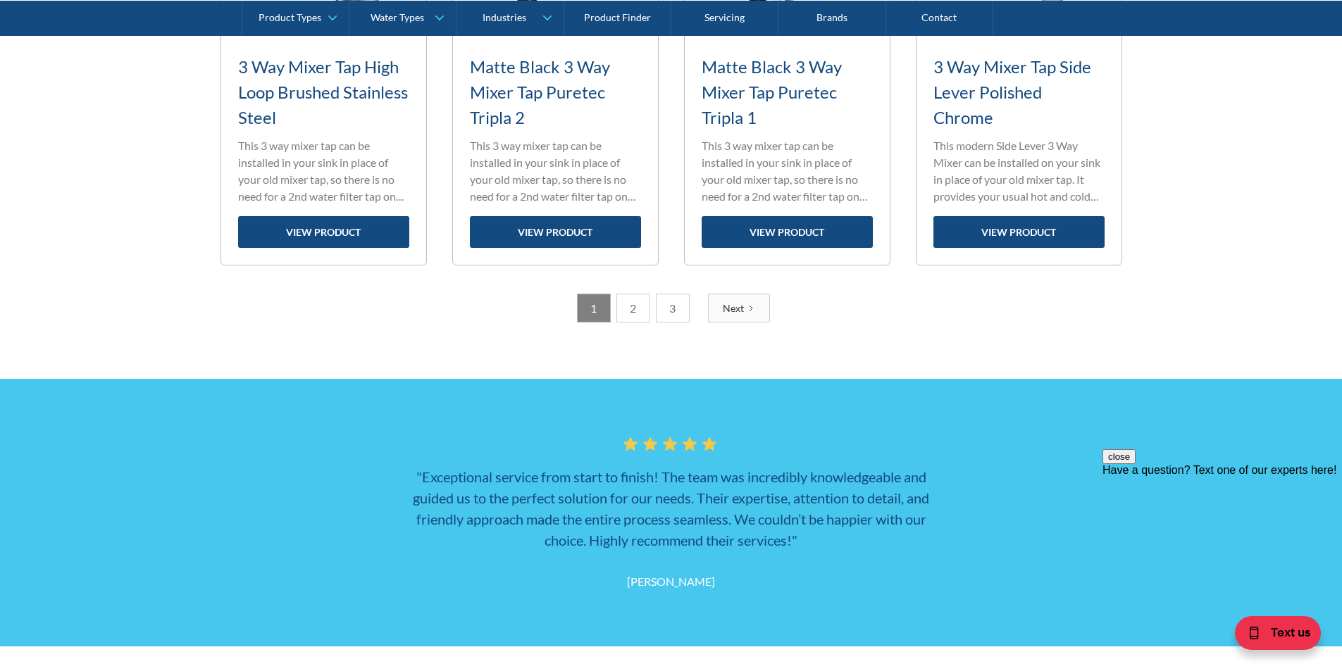
click at [628, 310] on link "2" at bounding box center [633, 308] width 34 height 29
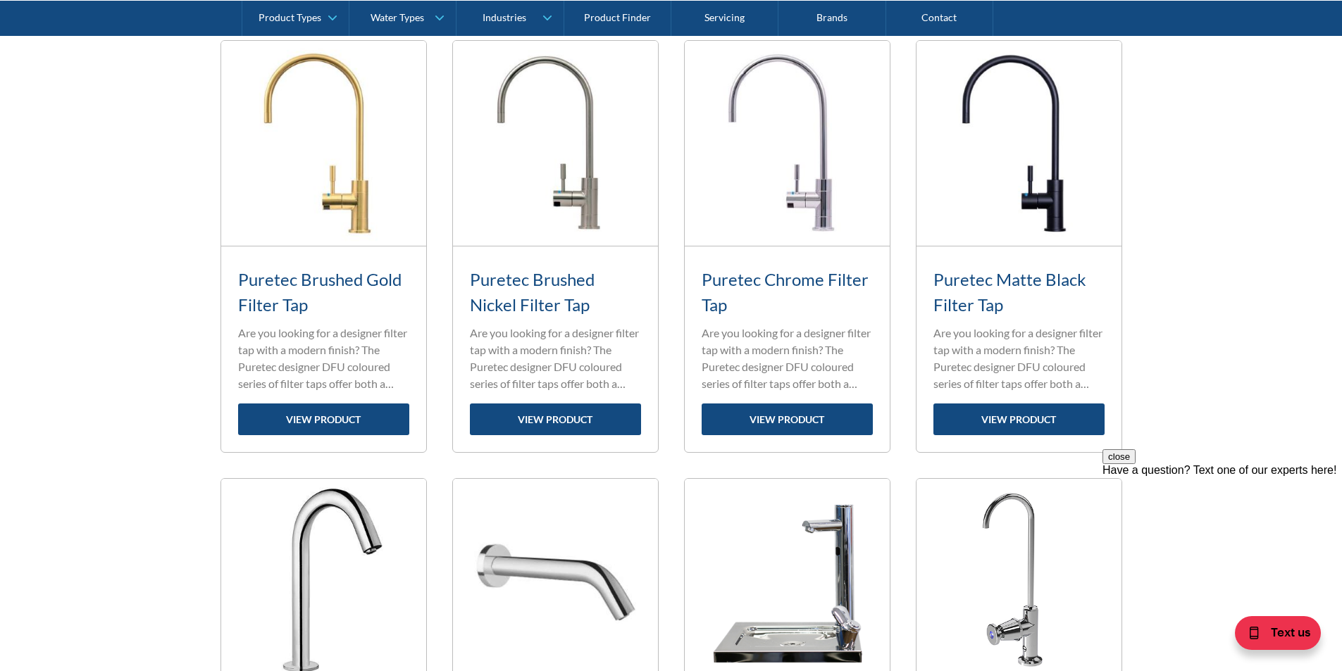
scroll to position [590, 0]
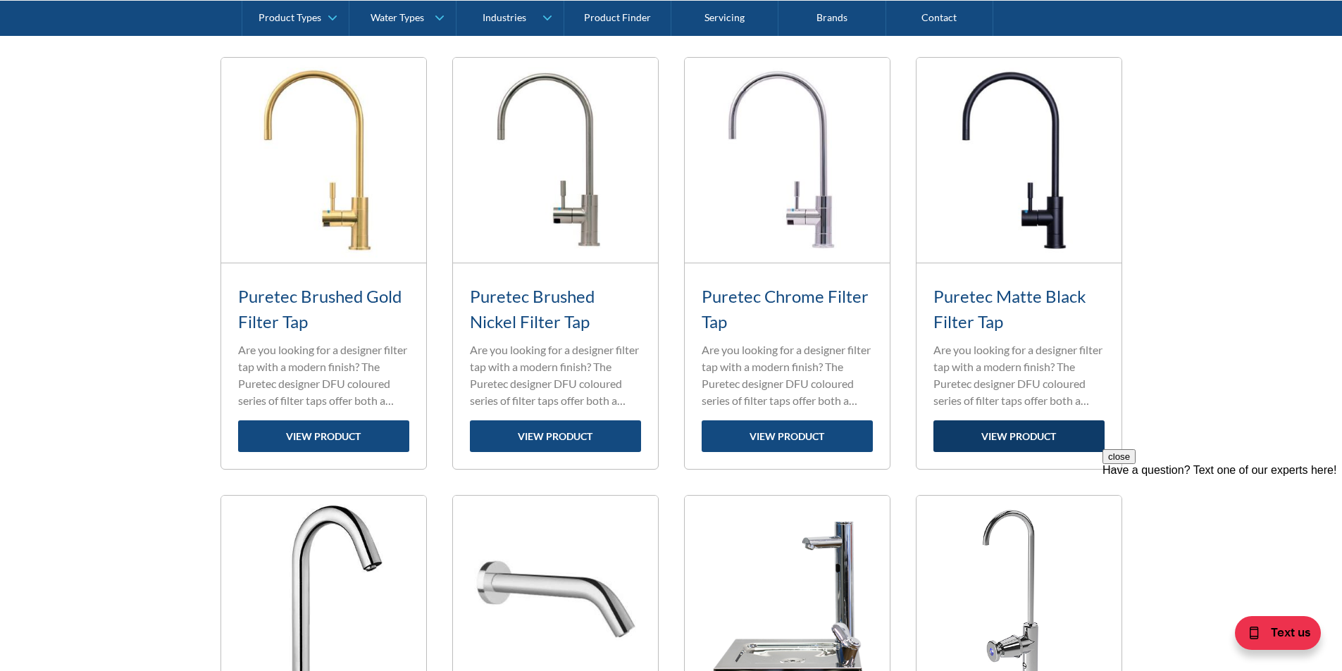
click at [1025, 435] on link "view product" at bounding box center [1018, 436] width 171 height 32
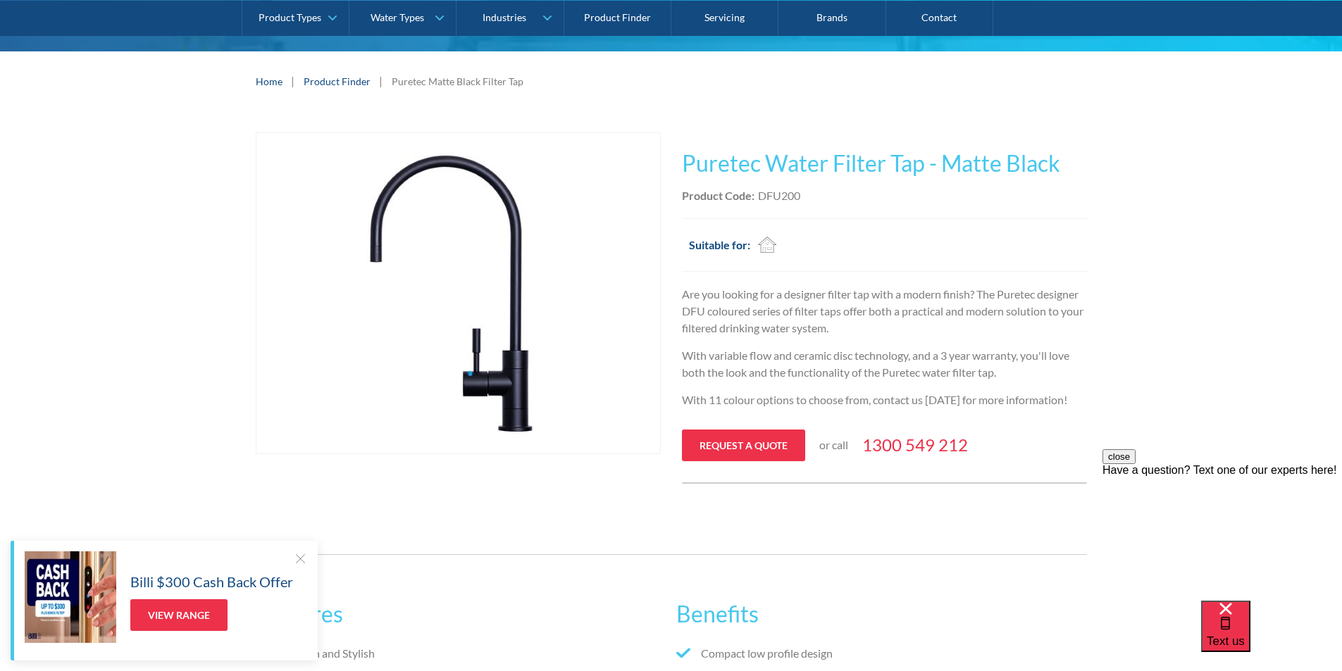
scroll to position [141, 0]
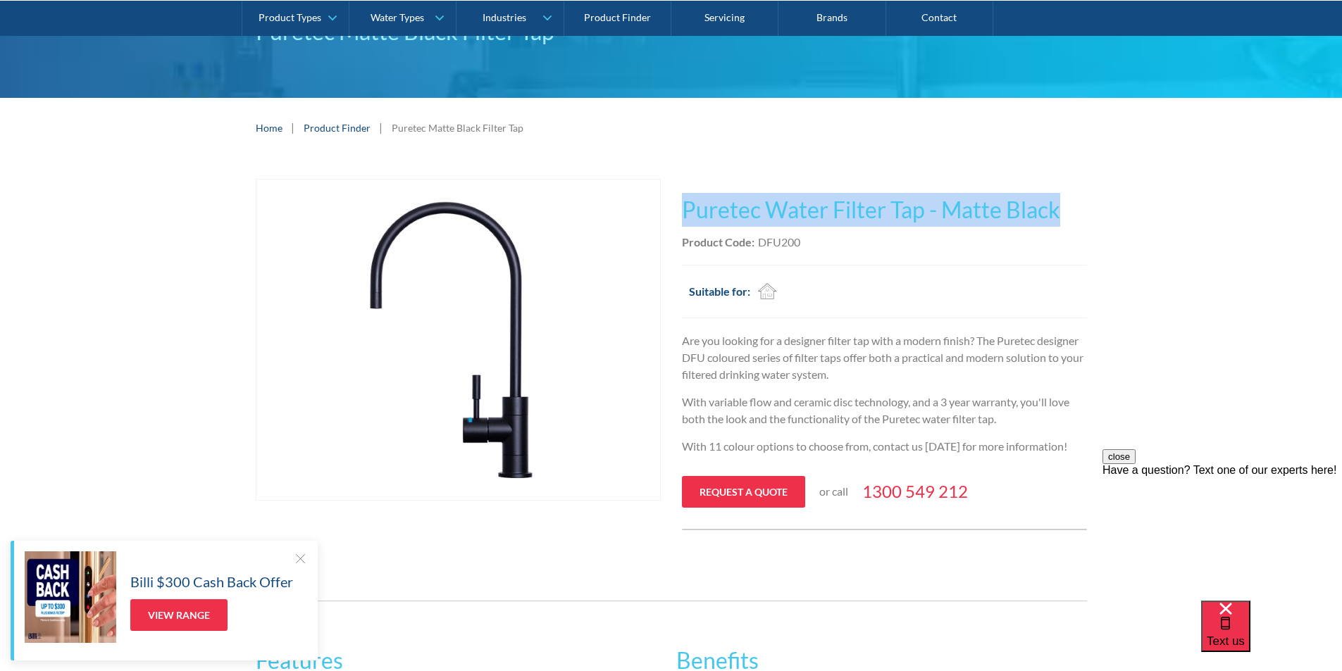
drag, startPoint x: 1059, startPoint y: 211, endPoint x: 678, endPoint y: 200, distance: 381.2
click at [678, 199] on div "Play video Fits Most Brands Best Seller No items found. This tap design is incl…" at bounding box center [671, 354] width 831 height 351
copy h1 "Puretec Water Filter Tap - Matte Black"
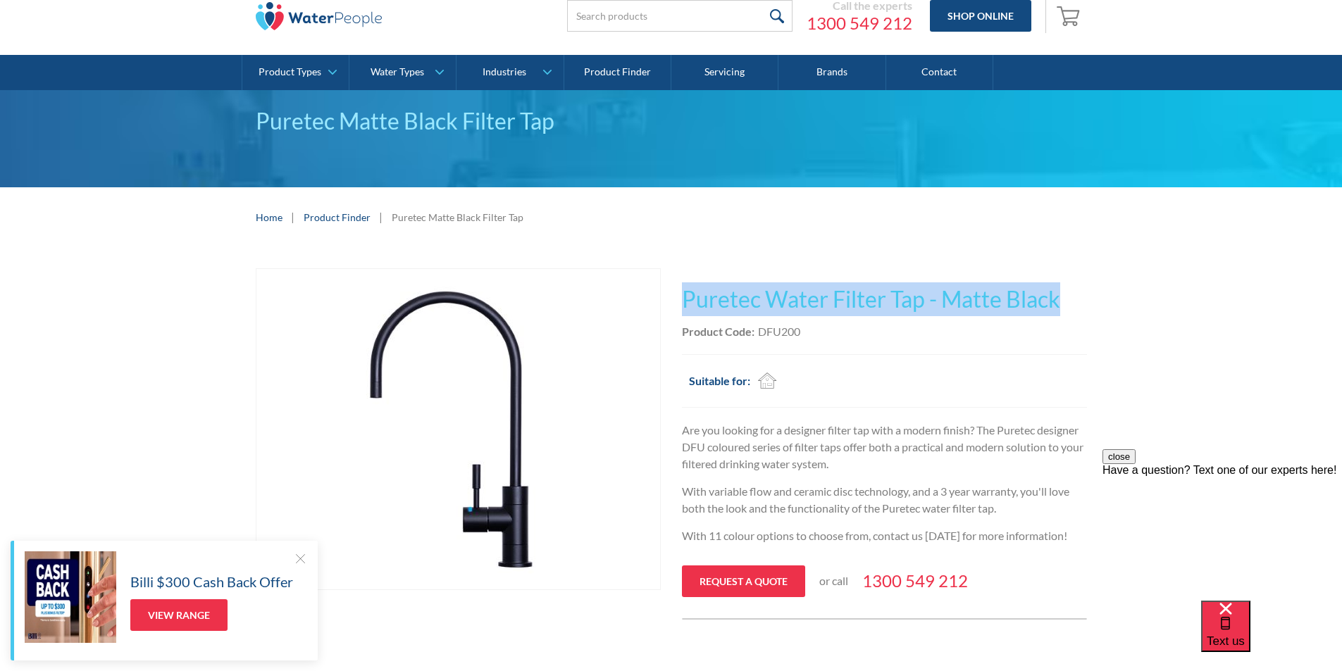
scroll to position [0, 0]
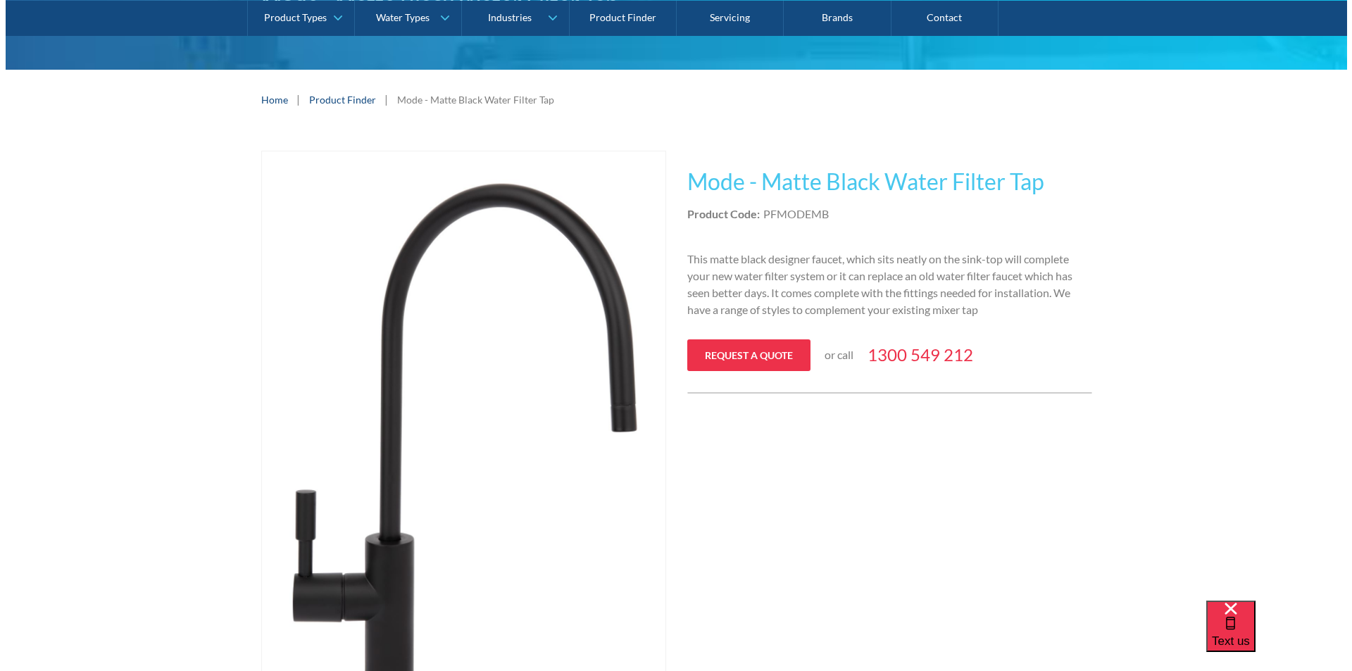
scroll to position [352, 0]
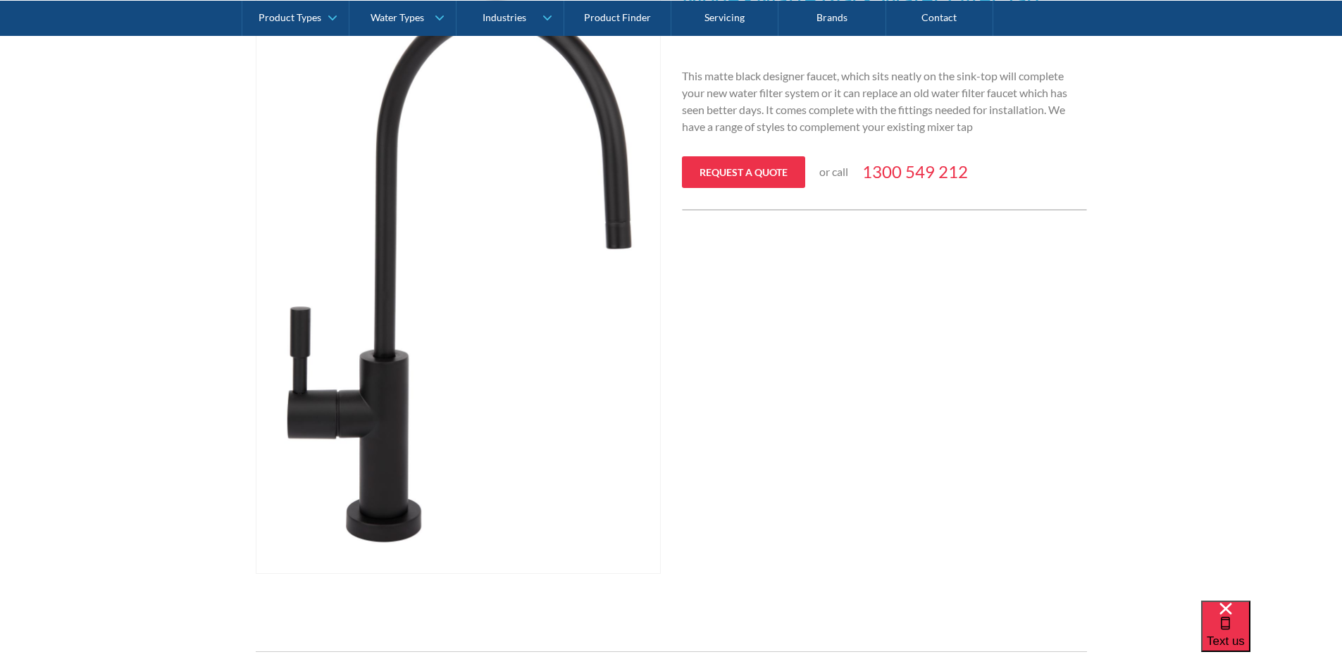
click at [407, 334] on img "open lightbox" at bounding box center [458, 271] width 404 height 606
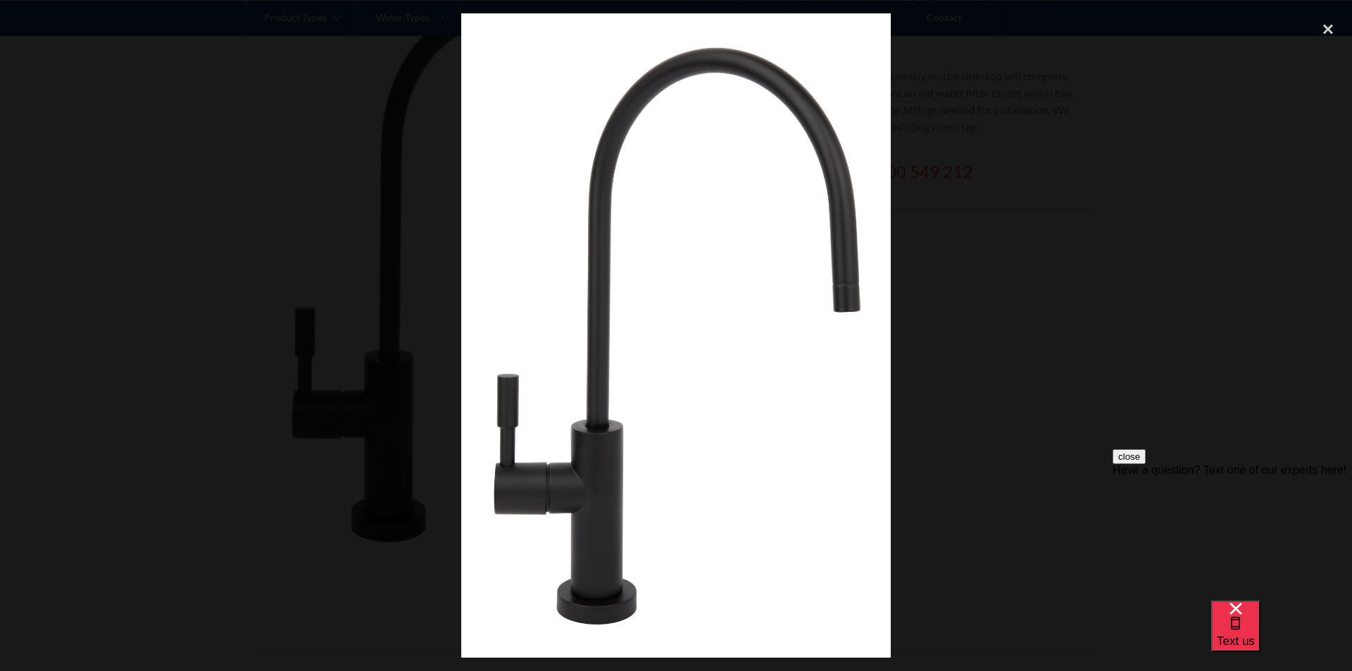
scroll to position [0, 0]
click at [1330, 28] on div "close lightbox" at bounding box center [1328, 28] width 48 height 31
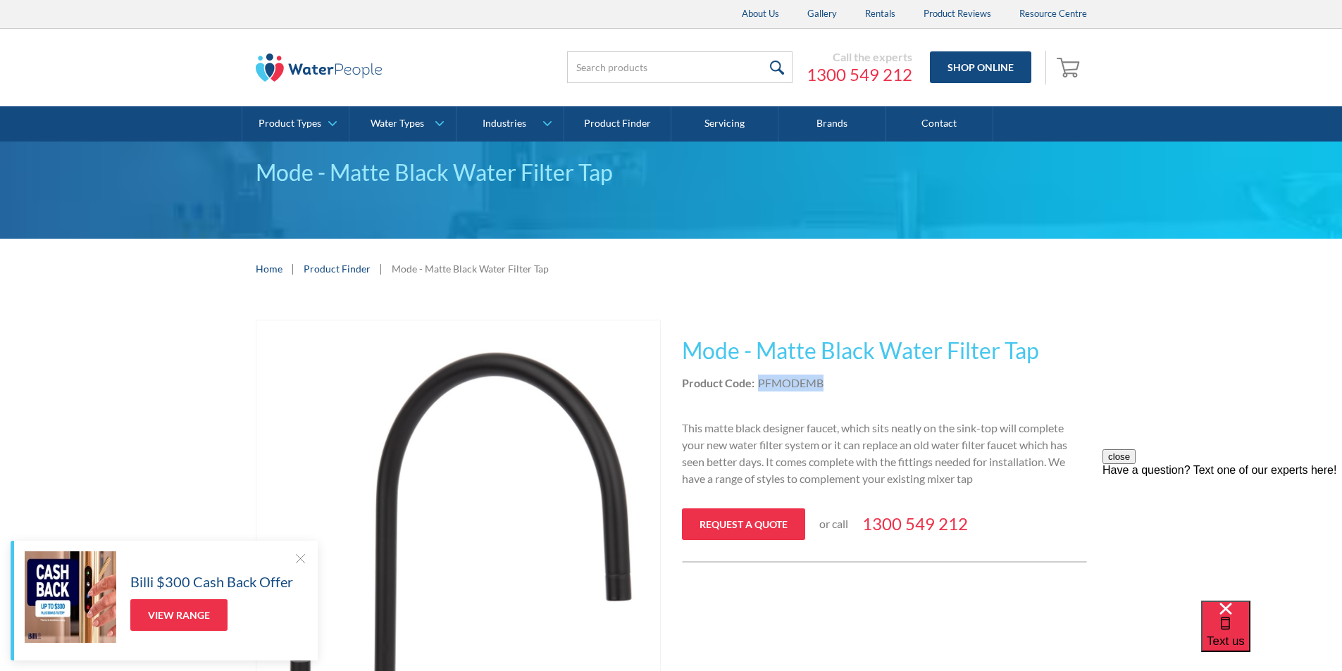
drag, startPoint x: 823, startPoint y: 385, endPoint x: 761, endPoint y: 372, distance: 63.3
click at [761, 372] on div "This tap design is included in our standard range tap options when you purchase…" at bounding box center [884, 441] width 405 height 243
copy div "PFMODEMB"
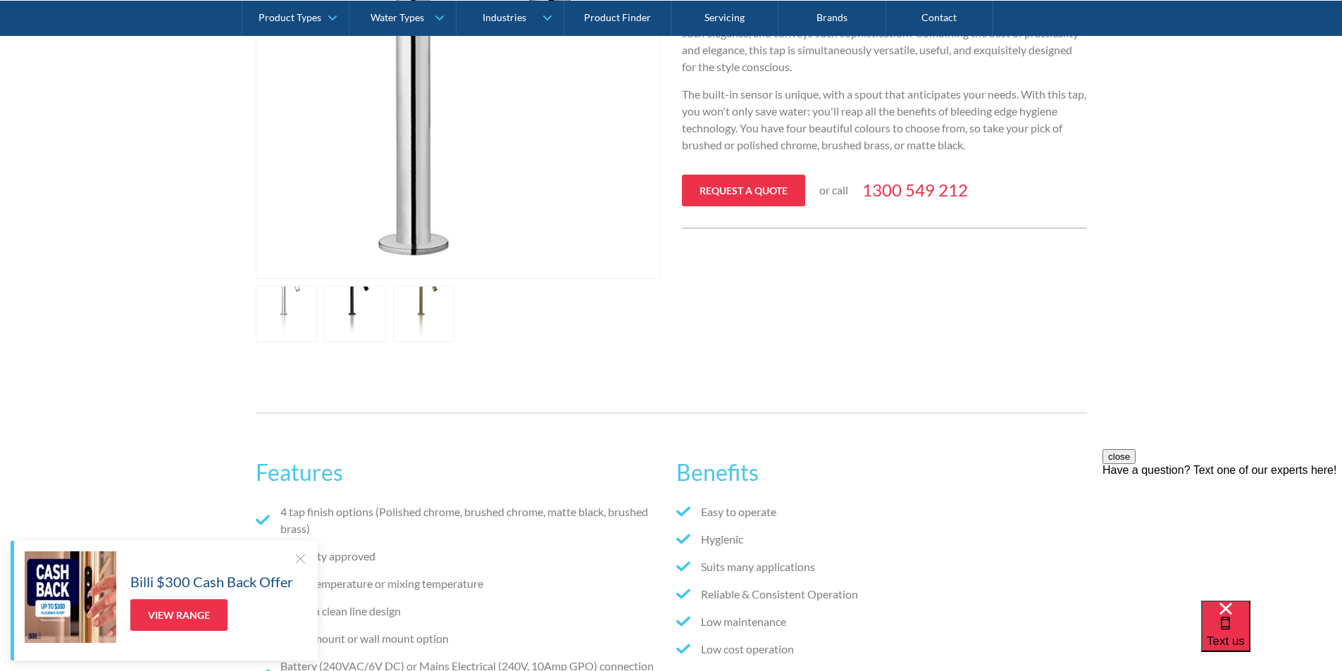
scroll to position [141, 0]
